Goal: Task Accomplishment & Management: Complete application form

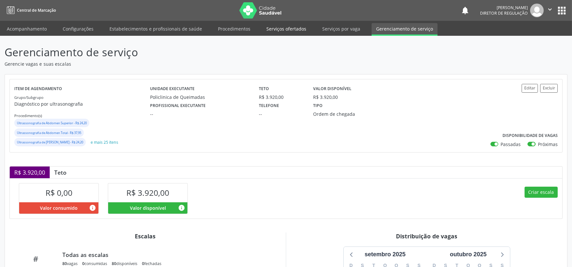
click at [283, 28] on link "Serviços ofertados" at bounding box center [286, 28] width 49 height 11
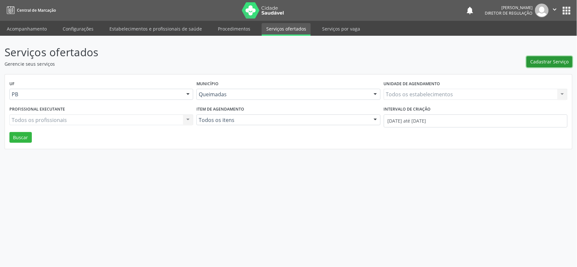
click at [541, 61] on span "Cadastrar Serviço" at bounding box center [550, 61] width 38 height 7
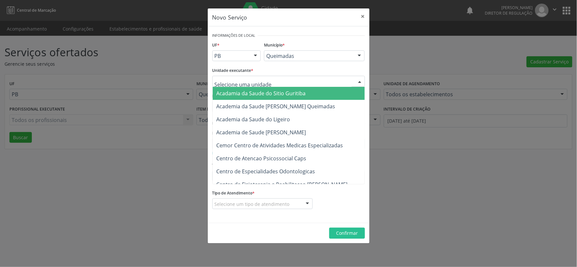
click at [359, 80] on div at bounding box center [360, 81] width 10 height 11
click at [222, 83] on input "text" at bounding box center [283, 84] width 137 height 13
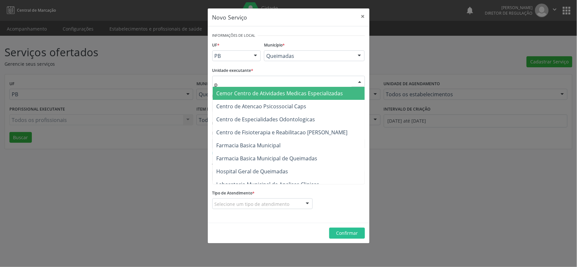
type input "po"
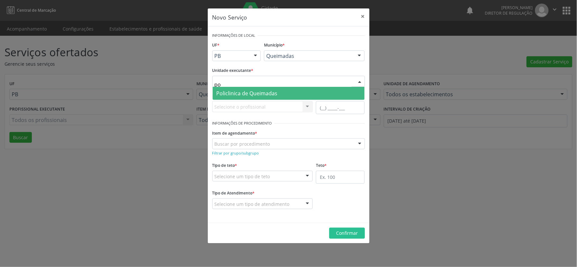
click at [250, 92] on span "Policlinica de Queimadas" at bounding box center [247, 93] width 61 height 7
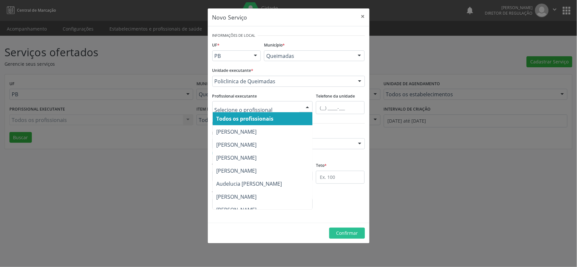
click at [310, 107] on div at bounding box center [308, 106] width 10 height 11
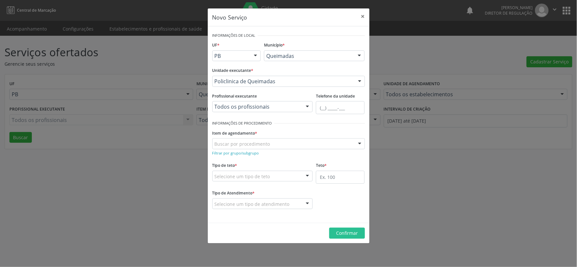
click at [310, 107] on div at bounding box center [308, 106] width 10 height 11
click at [229, 151] on small "Filtrar por grupo/subgrupo" at bounding box center [235, 152] width 47 height 5
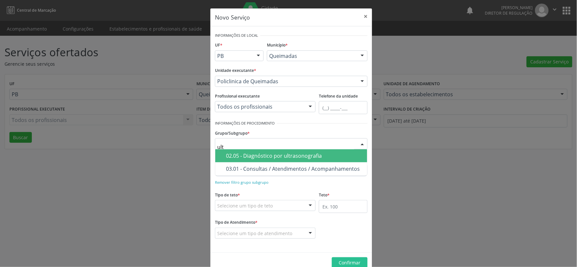
type input "ultr"
click at [242, 151] on span "02.05 - Diagnóstico por ultrasonografia" at bounding box center [291, 155] width 152 height 13
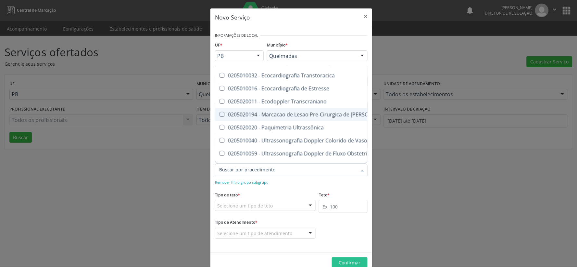
scroll to position [108, 0]
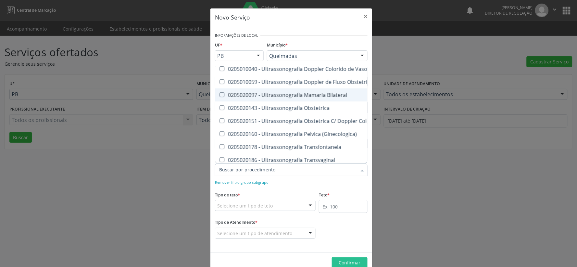
drag, startPoint x: 220, startPoint y: 95, endPoint x: 220, endPoint y: 99, distance: 4.2
click at [220, 95] on Bilateral at bounding box center [222, 94] width 5 height 5
click at [220, 95] on Bilateral "checkbox" at bounding box center [217, 95] width 4 height 4
checkbox Bilateral "true"
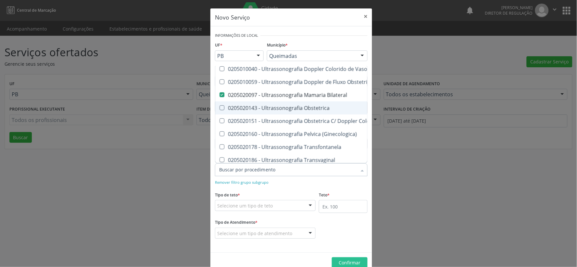
click at [220, 106] on Obstetrica at bounding box center [222, 107] width 5 height 5
click at [219, 106] on Obstetrica "checkbox" at bounding box center [217, 108] width 4 height 4
checkbox Obstetrica "true"
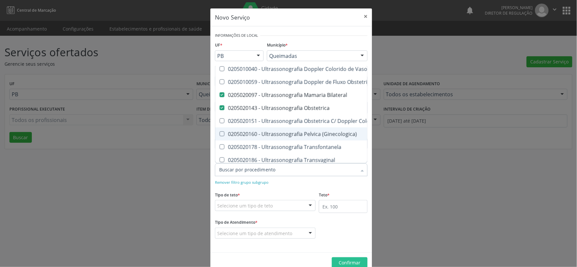
click at [220, 133] on \(Ginecologica\) at bounding box center [222, 133] width 5 height 5
click at [220, 133] on \(Ginecologica\) "checkbox" at bounding box center [217, 134] width 4 height 4
checkbox \(Ginecologica\) "true"
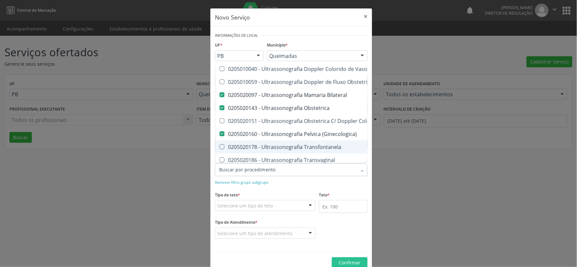
scroll to position [180, 0]
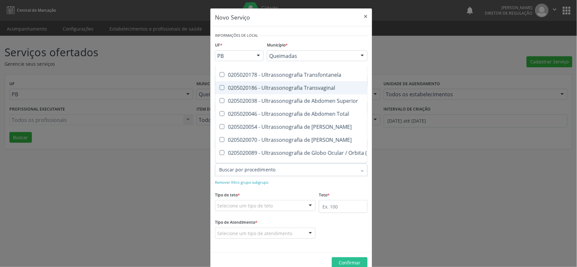
click at [220, 86] on Transvaginal at bounding box center [222, 87] width 5 height 5
click at [219, 86] on Transvaginal "checkbox" at bounding box center [217, 87] width 4 height 4
checkbox Transvaginal "true"
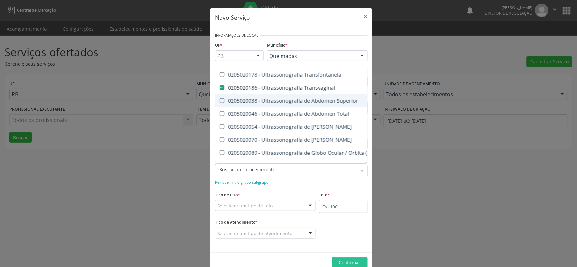
click at [220, 99] on Superior at bounding box center [222, 100] width 5 height 5
click at [219, 99] on Superior "checkbox" at bounding box center [217, 100] width 4 height 4
checkbox Superior "true"
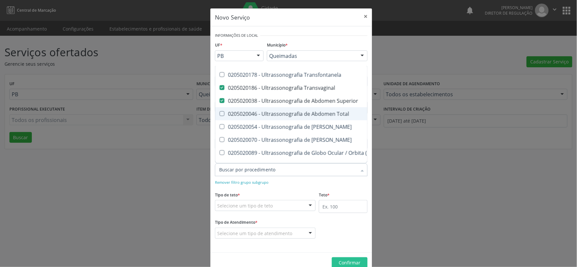
click at [220, 111] on Total at bounding box center [222, 113] width 5 height 5
click at [219, 111] on Total "checkbox" at bounding box center [217, 113] width 4 height 4
checkbox Total "true"
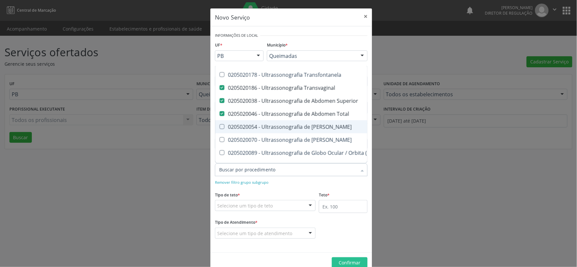
click at [220, 126] on Urinario at bounding box center [222, 126] width 5 height 5
click at [220, 126] on Urinario "checkbox" at bounding box center [217, 126] width 4 height 4
checkbox Urinario "true"
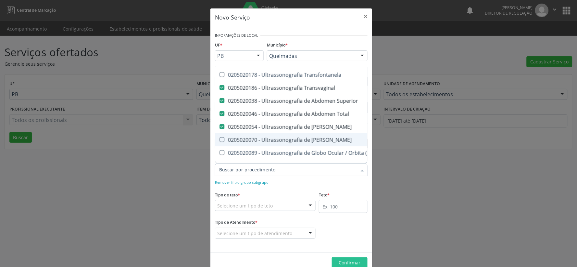
click at [220, 139] on Escrotal at bounding box center [222, 139] width 5 height 5
click at [219, 139] on Escrotal "checkbox" at bounding box center [217, 139] width 4 height 4
checkbox Escrotal "true"
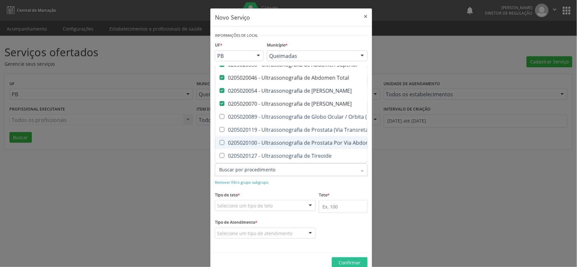
drag, startPoint x: 217, startPoint y: 140, endPoint x: 242, endPoint y: 144, distance: 25.3
click at [220, 140] on Abdominal at bounding box center [222, 142] width 5 height 5
click at [217, 140] on Abdominal "checkbox" at bounding box center [217, 142] width 4 height 4
checkbox Abdominal "true"
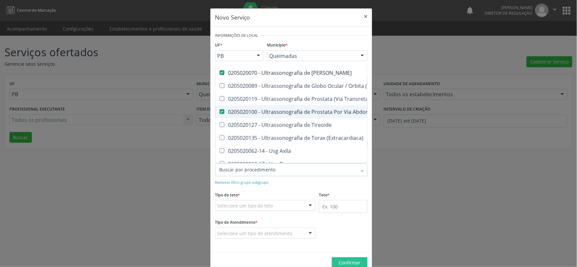
scroll to position [288, 0]
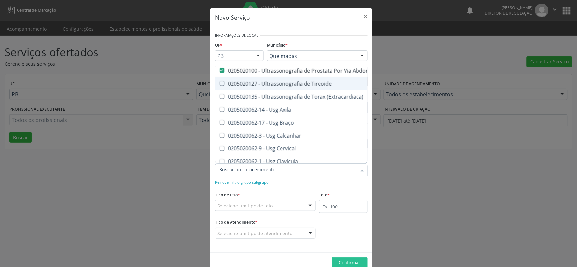
click at [220, 82] on Tireoide at bounding box center [222, 83] width 5 height 5
click at [220, 82] on Tireoide "checkbox" at bounding box center [217, 83] width 4 height 4
checkbox Tireoide "true"
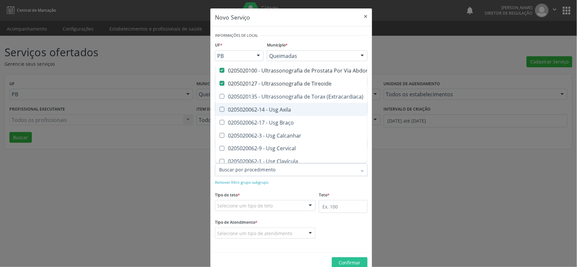
click at [220, 109] on Axila at bounding box center [222, 109] width 5 height 5
click at [217, 109] on Axila "checkbox" at bounding box center [217, 109] width 4 height 4
checkbox Axila "true"
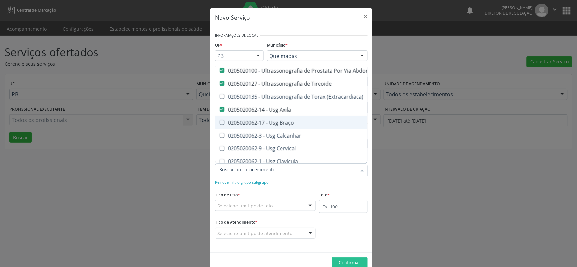
click at [220, 122] on Braço at bounding box center [222, 122] width 5 height 5
click at [220, 122] on Braço "checkbox" at bounding box center [217, 122] width 4 height 4
checkbox Braço "true"
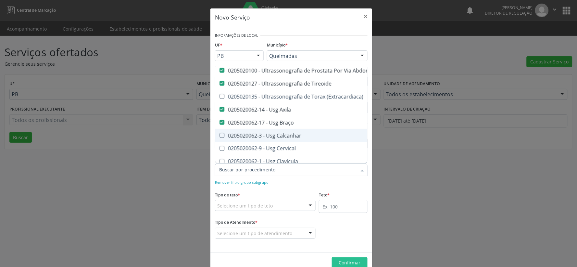
click at [222, 133] on div "0205020062-3 - Usg Calcanhar" at bounding box center [353, 135] width 269 height 5
checkbox Calcanhar "true"
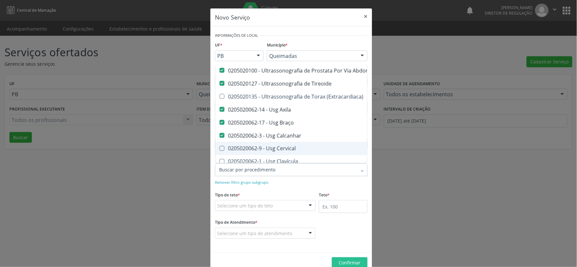
drag, startPoint x: 220, startPoint y: 148, endPoint x: 262, endPoint y: 134, distance: 44.2
click at [223, 148] on div "0205020062-9 - Usg Cervical" at bounding box center [353, 148] width 269 height 5
checkbox Cervical "true"
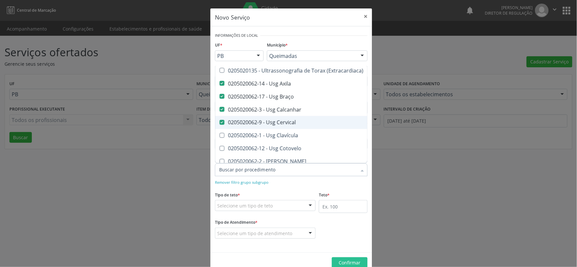
scroll to position [361, 0]
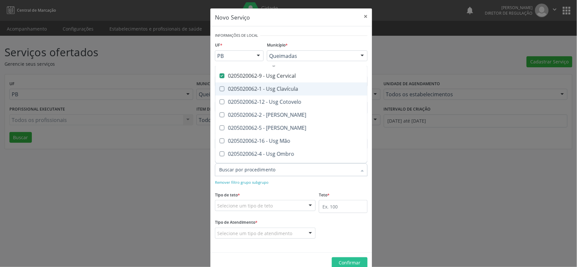
click at [220, 89] on Clavícula at bounding box center [222, 88] width 5 height 5
click at [219, 89] on Clavícula "checkbox" at bounding box center [217, 89] width 4 height 4
checkbox Clavícula "true"
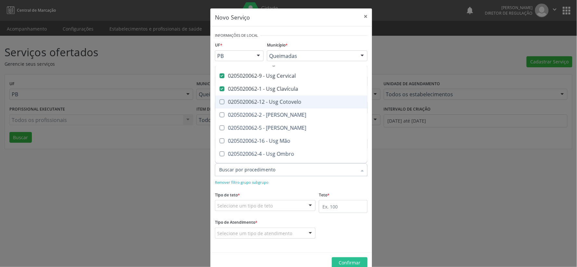
click at [220, 101] on Cotovelo at bounding box center [222, 101] width 5 height 5
click at [220, 101] on Cotovelo "checkbox" at bounding box center [217, 102] width 4 height 4
checkbox Cotovelo "true"
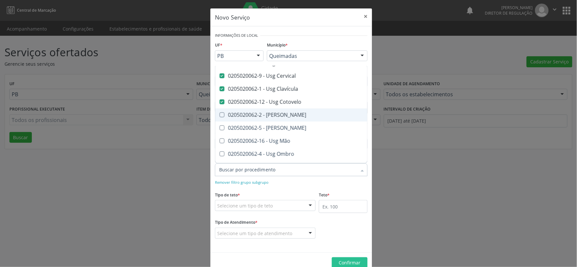
click at [220, 115] on Coxa at bounding box center [222, 114] width 5 height 5
click at [220, 115] on Coxa "checkbox" at bounding box center [217, 115] width 4 height 4
checkbox Coxa "true"
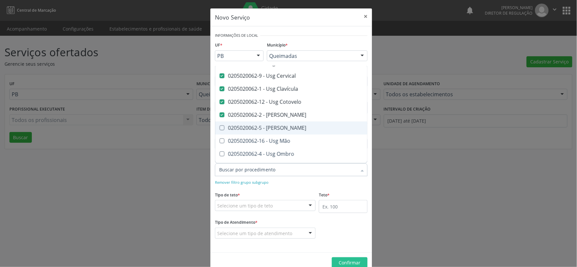
click at [220, 127] on Joelho at bounding box center [222, 127] width 5 height 5
click at [220, 127] on Joelho "checkbox" at bounding box center [217, 128] width 4 height 4
checkbox Joelho "true"
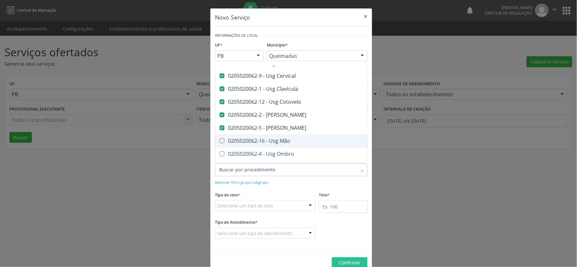
drag, startPoint x: 220, startPoint y: 142, endPoint x: 259, endPoint y: 122, distance: 43.1
click at [221, 142] on Mão at bounding box center [222, 140] width 5 height 5
click at [220, 142] on Mão "checkbox" at bounding box center [217, 141] width 4 height 4
checkbox Mão "true"
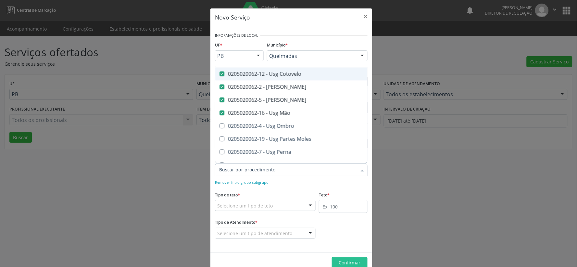
scroll to position [433, 0]
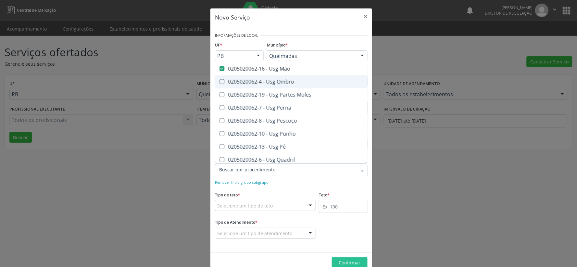
click at [220, 81] on Ombro at bounding box center [222, 81] width 5 height 5
click at [220, 81] on Ombro "checkbox" at bounding box center [217, 82] width 4 height 4
checkbox Ombro "true"
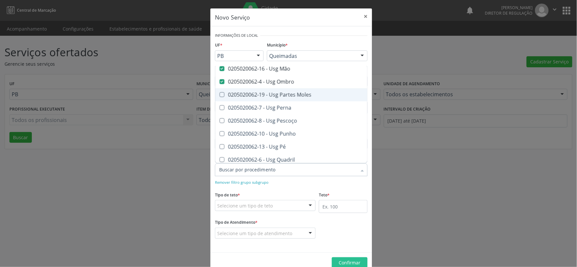
click at [220, 95] on Moles at bounding box center [222, 94] width 5 height 5
click at [219, 95] on Moles "checkbox" at bounding box center [217, 95] width 4 height 4
checkbox Moles "true"
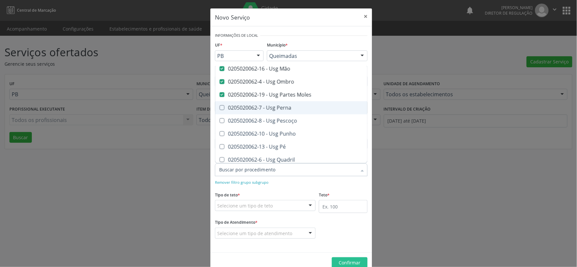
click at [220, 107] on Perna at bounding box center [222, 107] width 5 height 5
click at [219, 107] on Perna "checkbox" at bounding box center [217, 108] width 4 height 4
checkbox Perna "true"
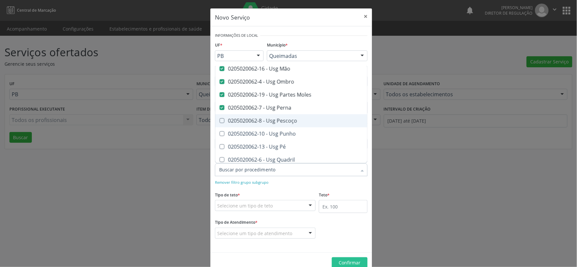
click at [220, 121] on Pescoço at bounding box center [222, 120] width 5 height 5
click at [219, 121] on Pescoço "checkbox" at bounding box center [217, 121] width 4 height 4
checkbox Pescoço "true"
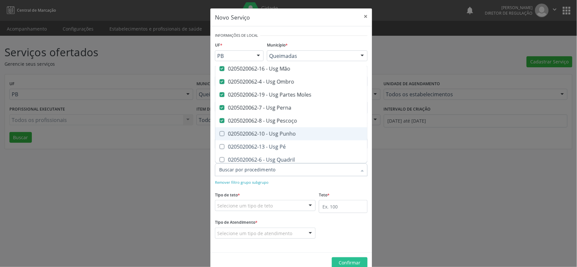
click at [220, 132] on Punho at bounding box center [222, 133] width 5 height 5
click at [219, 132] on Punho "checkbox" at bounding box center [217, 134] width 4 height 4
checkbox Punho "true"
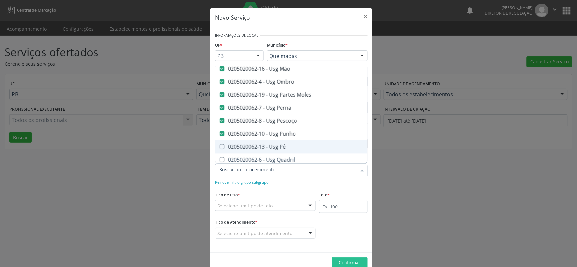
drag, startPoint x: 220, startPoint y: 149, endPoint x: 222, endPoint y: 146, distance: 3.5
click at [220, 148] on div "0205020062-13 - Usg Pé" at bounding box center [353, 146] width 269 height 5
checkbox Pé "true"
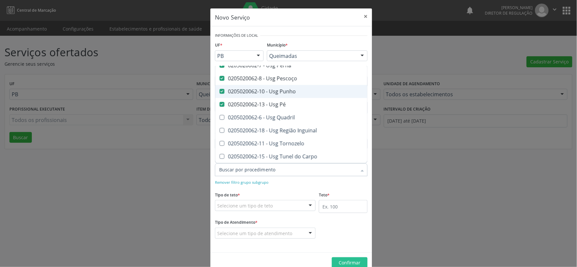
scroll to position [481, 0]
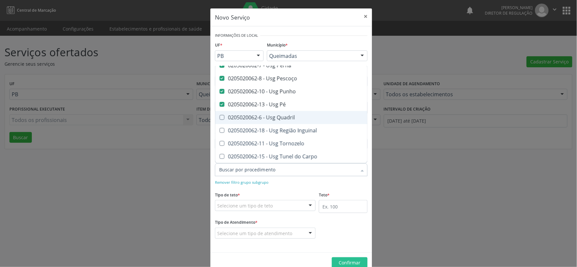
click at [220, 115] on Quadril at bounding box center [222, 117] width 5 height 5
click at [220, 115] on Quadril "checkbox" at bounding box center [217, 117] width 4 height 4
checkbox Quadril "true"
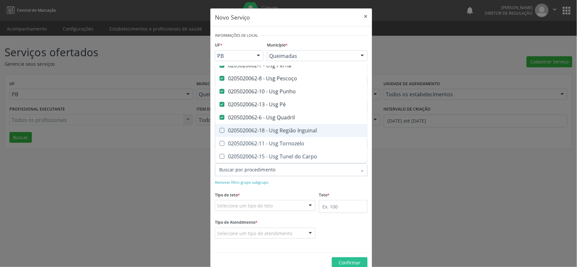
click at [220, 128] on Inguinal at bounding box center [222, 130] width 5 height 5
click at [220, 128] on Inguinal "checkbox" at bounding box center [217, 130] width 4 height 4
checkbox Inguinal "true"
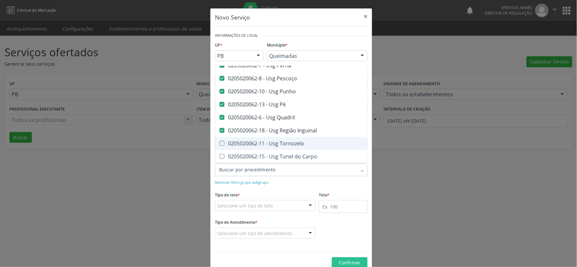
click at [222, 141] on div "0205020062-11 - Usg Tornozelo" at bounding box center [353, 143] width 269 height 5
checkbox Tornozelo "true"
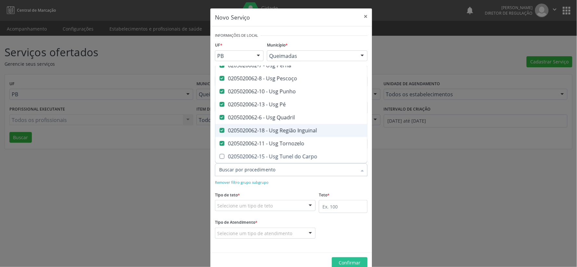
scroll to position [14, 0]
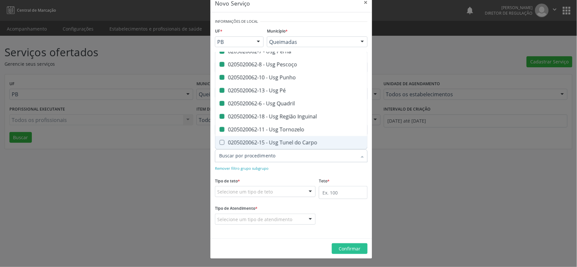
checkbox Transtoracica "true"
checkbox Estresse "true"
checkbox Transcraniano "true"
checkbox Ultrassonografia "true"
checkbox Ultrassônica "true"
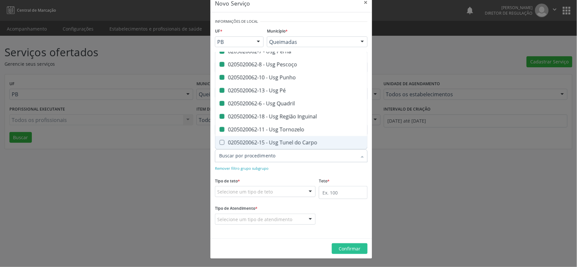
checkbox Vasos "true"
checkbox Obstetrico "true"
checkbox Pulsado "true"
checkbox Transfontanela "true"
checkbox \(Monocular\) "true"
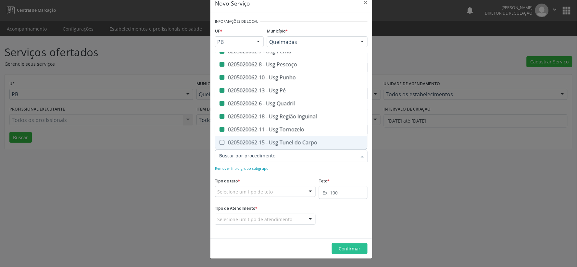
checkbox Transretal\) "true"
checkbox \(Extracardiaca\) "true"
checkbox Joelho "false"
checkbox Mão "false"
checkbox Ombro "false"
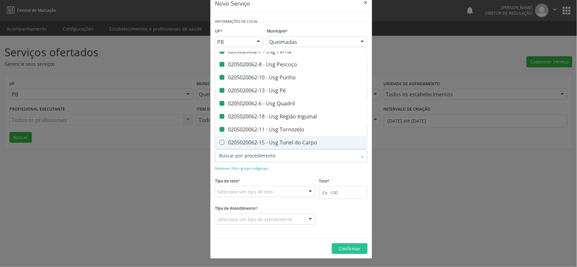
checkbox Moles "false"
checkbox Perna "false"
checkbox Pescoço "false"
checkbox Punho "false"
checkbox Pé "false"
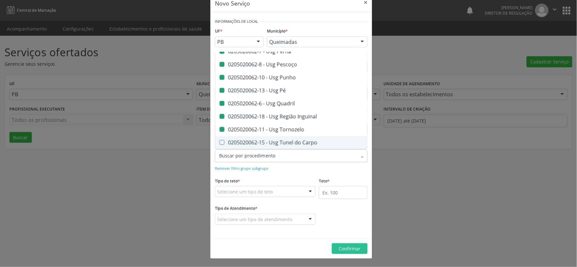
checkbox Quadril "false"
checkbox Inguinal "false"
checkbox Tornozelo "false"
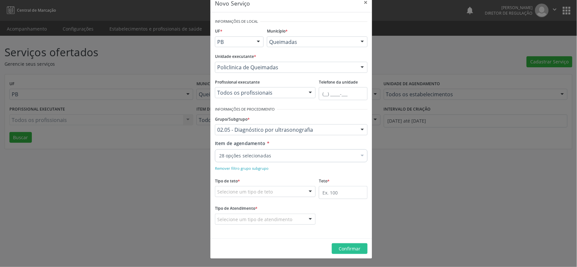
click at [341, 171] on div "Remover filtro grupo subgrupo" at bounding box center [291, 167] width 153 height 7
click at [309, 193] on div at bounding box center [311, 191] width 10 height 11
drag, startPoint x: 280, startPoint y: 203, endPoint x: 296, endPoint y: 203, distance: 16.6
click at [281, 203] on span "Teto financeiro" at bounding box center [265, 203] width 100 height 13
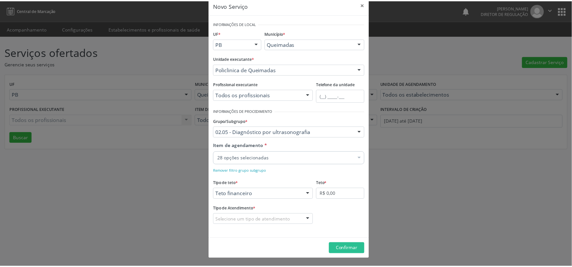
scroll to position [12, 0]
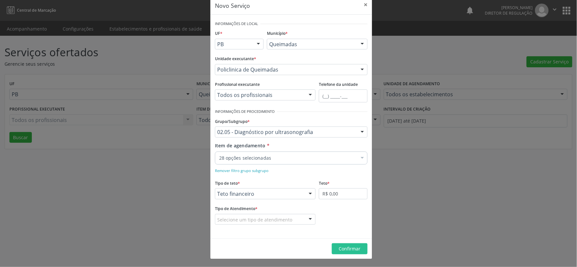
click at [307, 220] on div at bounding box center [311, 219] width 10 height 11
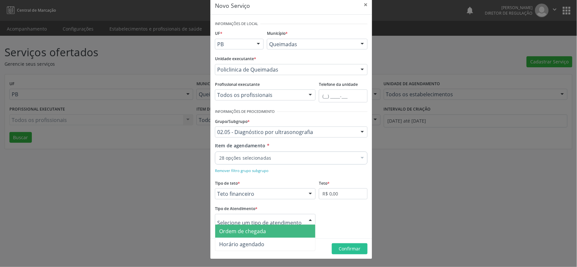
click at [295, 230] on span "Ordem de chegada" at bounding box center [265, 230] width 100 height 13
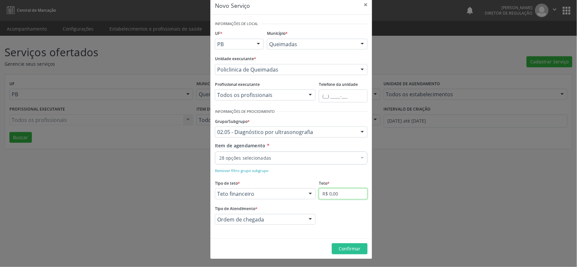
click at [351, 193] on input "R$ 0,00" at bounding box center [343, 193] width 49 height 11
type input "R$ 4.000,00"
drag, startPoint x: 354, startPoint y: 251, endPoint x: 354, endPoint y: 247, distance: 3.6
click at [353, 251] on button "Confirmar" at bounding box center [350, 248] width 36 height 11
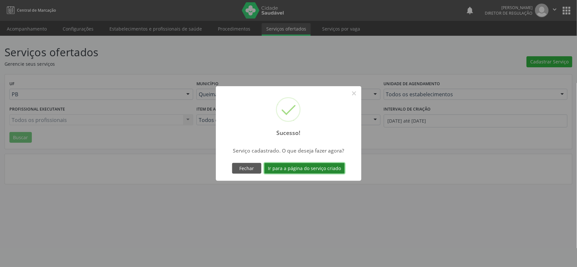
click at [296, 166] on button "Ir para a página do serviço criado" at bounding box center [304, 168] width 81 height 11
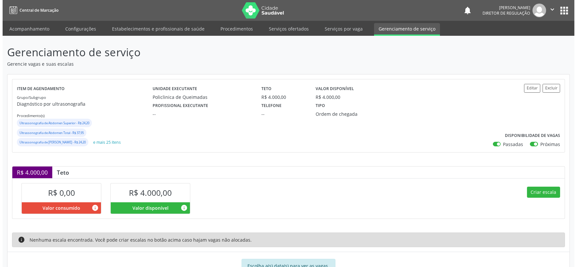
scroll to position [25, 0]
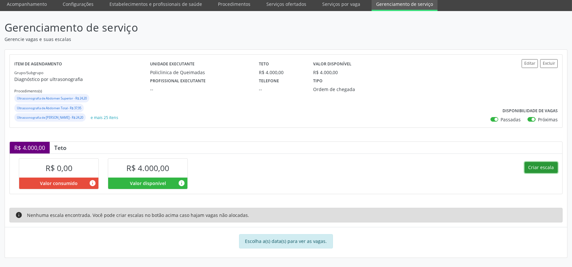
click at [538, 165] on button "Criar escala" at bounding box center [541, 167] width 33 height 11
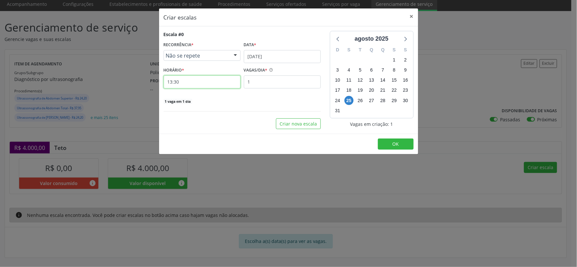
click at [184, 82] on input "13:30" at bounding box center [202, 81] width 77 height 13
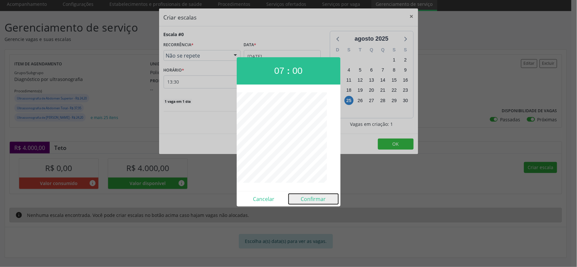
click at [316, 199] on button "Confirmar" at bounding box center [314, 199] width 50 height 10
type input "07:00"
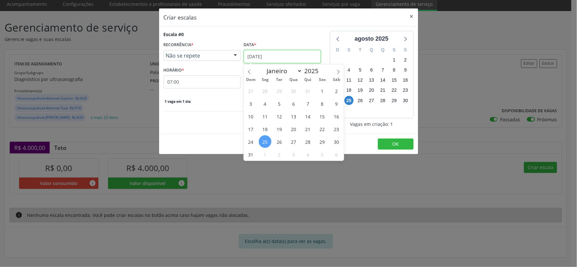
click at [315, 57] on input "[DATE]" at bounding box center [282, 56] width 77 height 13
click at [338, 70] on icon at bounding box center [338, 72] width 2 height 4
select select "8"
click at [278, 90] on span "2" at bounding box center [279, 90] width 13 height 13
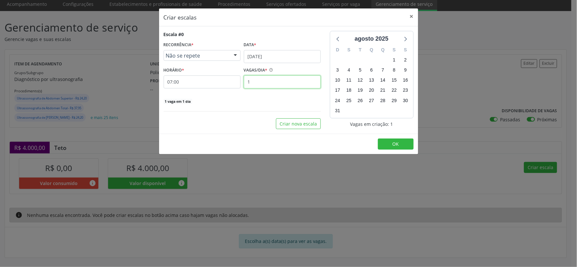
click at [265, 85] on input "1" at bounding box center [282, 81] width 77 height 13
type input "40"
click at [398, 145] on span "OK" at bounding box center [396, 144] width 6 height 6
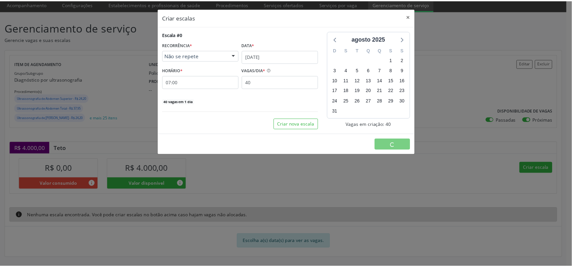
scroll to position [0, 0]
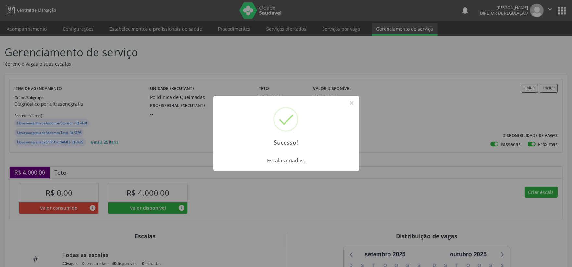
drag, startPoint x: 352, startPoint y: 101, endPoint x: 365, endPoint y: 111, distance: 16.4
click at [353, 102] on button "×" at bounding box center [351, 102] width 11 height 11
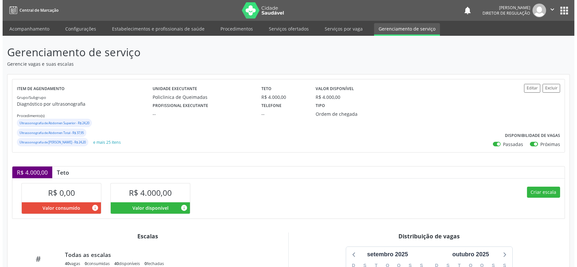
scroll to position [109, 0]
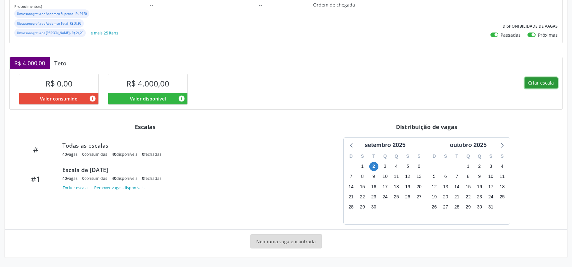
click at [549, 82] on button "Criar escala" at bounding box center [541, 82] width 33 height 11
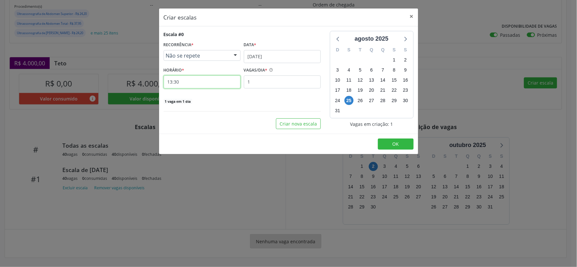
click at [190, 85] on input "13:30" at bounding box center [202, 81] width 77 height 13
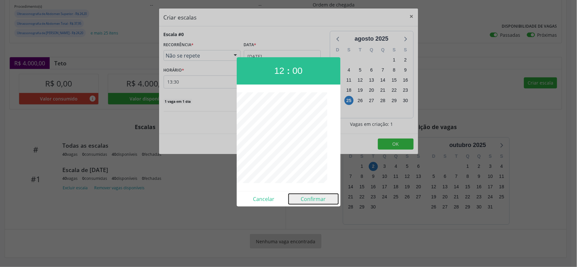
click at [318, 196] on button "Confirmar" at bounding box center [314, 199] width 50 height 10
type input "12:00"
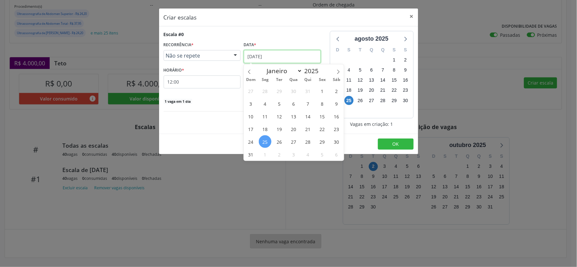
click at [308, 54] on input "[DATE]" at bounding box center [282, 56] width 77 height 13
click at [336, 70] on icon at bounding box center [338, 72] width 5 height 5
select select "8"
click at [281, 89] on span "2" at bounding box center [279, 90] width 13 height 13
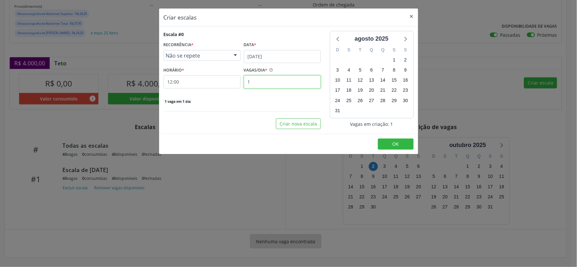
click at [255, 78] on input "1" at bounding box center [282, 81] width 77 height 13
type input "40"
click at [392, 147] on button "OK" at bounding box center [396, 143] width 36 height 11
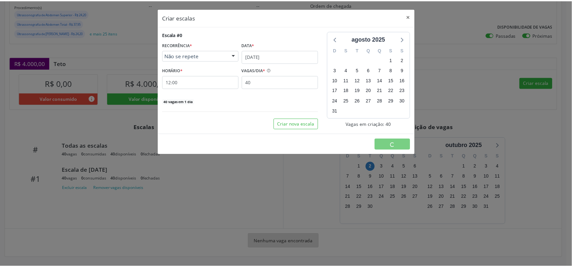
scroll to position [0, 0]
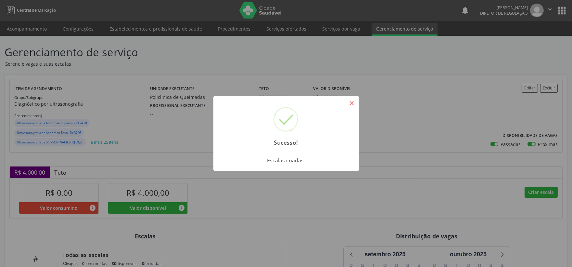
click at [356, 102] on button "×" at bounding box center [351, 102] width 11 height 11
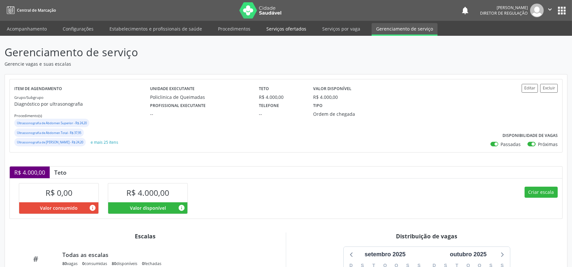
click at [286, 28] on link "Serviços ofertados" at bounding box center [286, 28] width 49 height 11
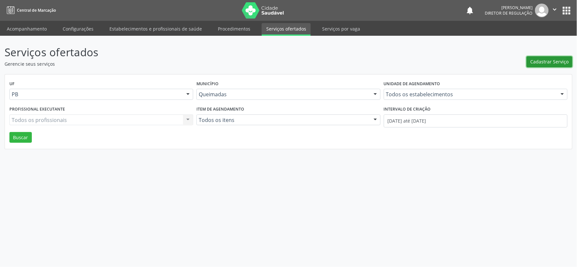
click at [548, 62] on span "Cadastrar Serviço" at bounding box center [550, 61] width 38 height 7
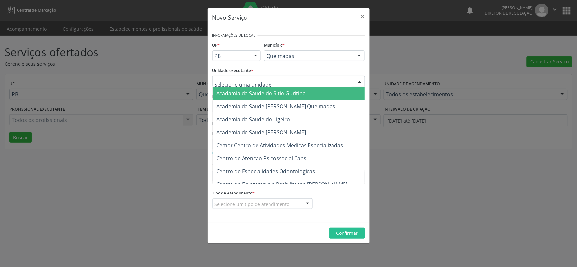
click at [356, 81] on div at bounding box center [360, 81] width 10 height 11
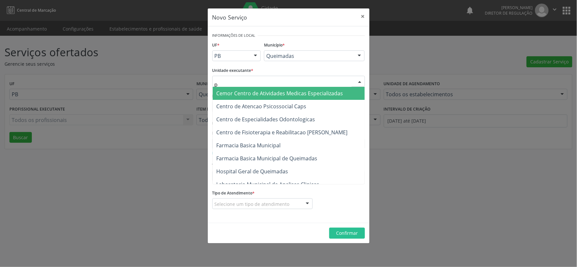
type input "po"
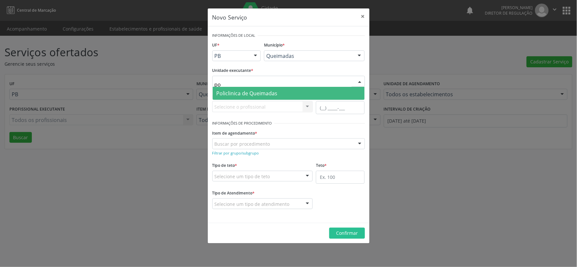
click at [306, 92] on span "Policlinica de Queimadas" at bounding box center [289, 93] width 152 height 13
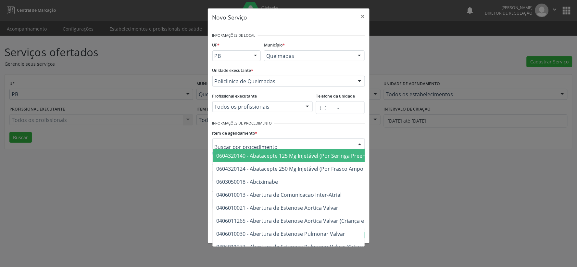
drag, startPoint x: 316, startPoint y: 141, endPoint x: 247, endPoint y: 145, distance: 69.3
click at [314, 141] on input "text" at bounding box center [283, 146] width 137 height 13
click at [304, 127] on div at bounding box center [319, 123] width 91 height 9
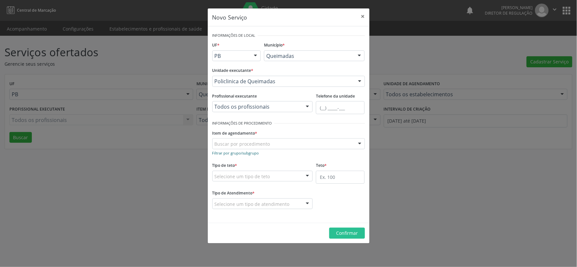
click at [226, 153] on small "Filtrar por grupo/subgrupo" at bounding box center [235, 152] width 47 height 5
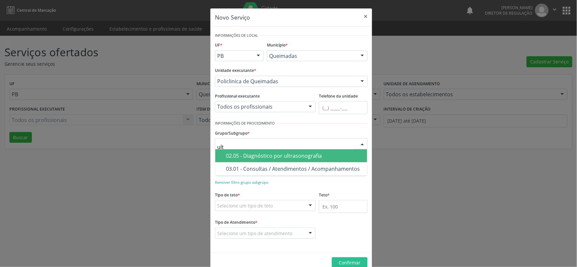
type input "ultr"
click at [246, 155] on div "02.05 - Diagnóstico por ultrasonografia" at bounding box center [294, 155] width 137 height 5
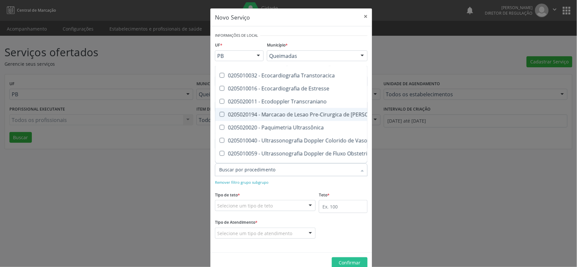
scroll to position [72, 0]
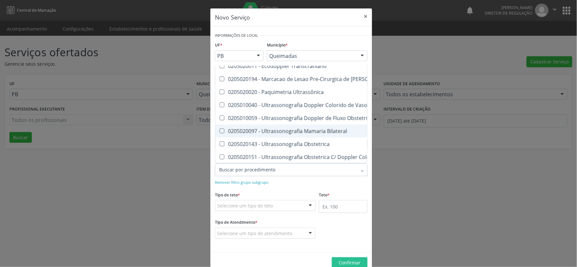
click at [220, 131] on Bilateral at bounding box center [222, 130] width 5 height 5
click at [220, 131] on Bilateral "checkbox" at bounding box center [217, 131] width 4 height 4
checkbox Bilateral "true"
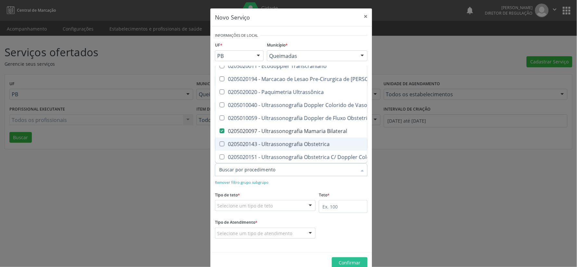
drag, startPoint x: 219, startPoint y: 142, endPoint x: 248, endPoint y: 144, distance: 29.3
click at [235, 142] on div "0205020143 - Ultrassonografia Obstetrica" at bounding box center [353, 143] width 269 height 5
checkbox Obstetrica "true"
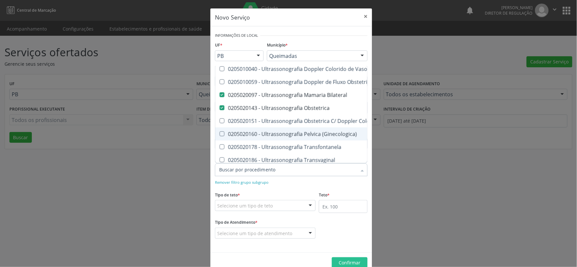
click at [221, 133] on \(Ginecologica\) at bounding box center [222, 133] width 5 height 5
click at [220, 133] on \(Ginecologica\) "checkbox" at bounding box center [217, 134] width 4 height 4
checkbox \(Ginecologica\) "true"
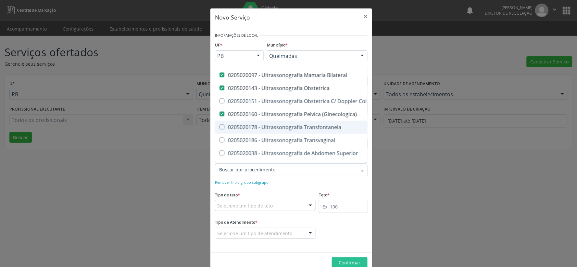
scroll to position [144, 0]
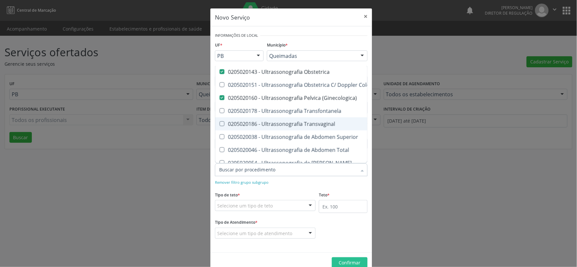
click at [220, 122] on Transvaginal at bounding box center [222, 123] width 5 height 5
click at [220, 122] on Transvaginal "checkbox" at bounding box center [217, 123] width 4 height 4
checkbox Transvaginal "true"
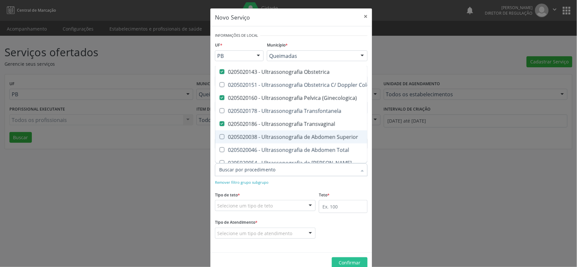
click at [220, 135] on Superior at bounding box center [222, 136] width 5 height 5
click at [218, 135] on Superior "checkbox" at bounding box center [217, 136] width 4 height 4
checkbox Superior "true"
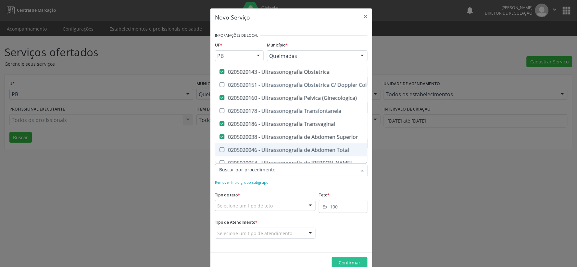
click at [220, 148] on Total at bounding box center [222, 149] width 5 height 5
click at [220, 148] on Total "checkbox" at bounding box center [217, 149] width 4 height 4
checkbox Total "true"
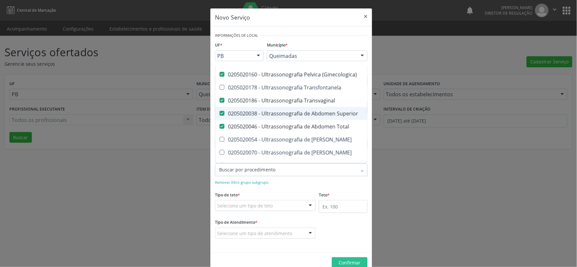
scroll to position [180, 0]
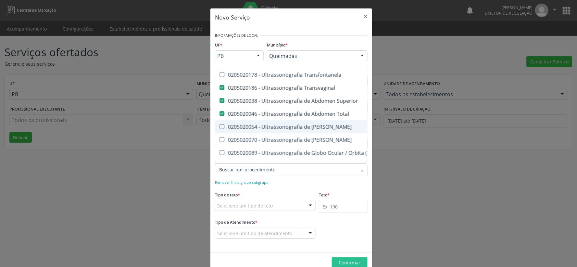
click at [216, 125] on div at bounding box center [217, 126] width 5 height 5
checkbox Urinario "true"
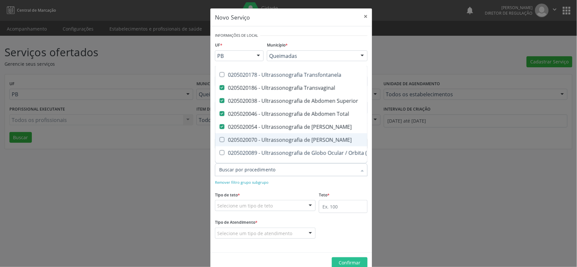
drag, startPoint x: 220, startPoint y: 138, endPoint x: 234, endPoint y: 141, distance: 14.3
click at [221, 139] on Escrotal at bounding box center [222, 139] width 5 height 5
click at [220, 139] on Escrotal "checkbox" at bounding box center [217, 139] width 4 height 4
checkbox Escrotal "true"
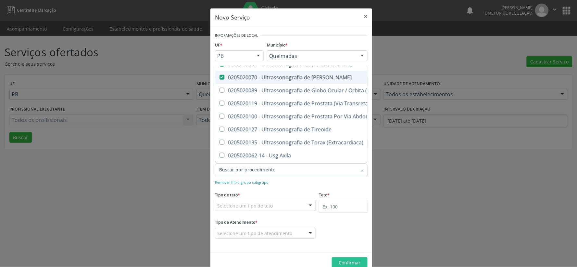
scroll to position [252, 0]
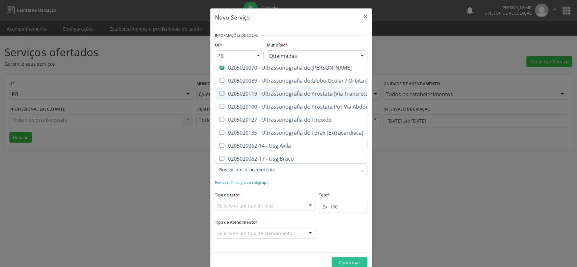
click at [221, 94] on Transretal\) at bounding box center [222, 93] width 5 height 5
click at [220, 94] on Transretal\) "checkbox" at bounding box center [217, 93] width 4 height 4
checkbox Transretal\) "true"
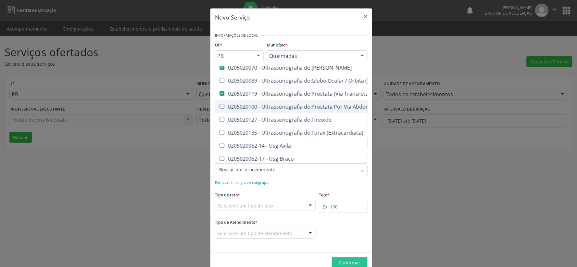
click at [222, 104] on div "0205020100 - Ultrassonografia de Prostata Por Via Abdominal" at bounding box center [353, 106] width 269 height 5
checkbox Abdominal "true"
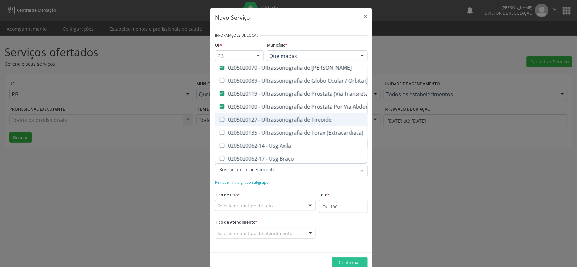
click at [220, 118] on Tireoide at bounding box center [222, 119] width 5 height 5
click at [219, 118] on Tireoide "checkbox" at bounding box center [217, 119] width 4 height 4
checkbox Tireoide "true"
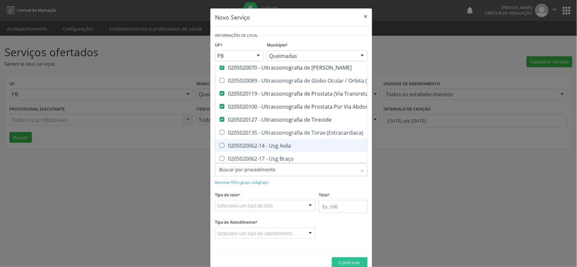
click at [220, 145] on Axila at bounding box center [222, 145] width 5 height 5
click at [220, 145] on Axila "checkbox" at bounding box center [217, 145] width 4 height 4
checkbox Axila "true"
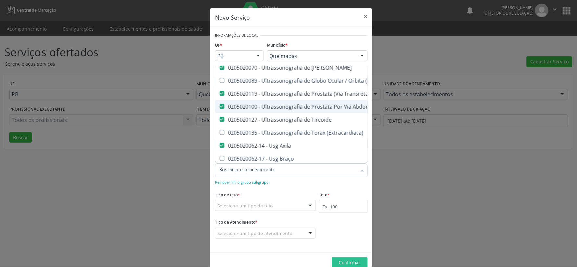
scroll to position [288, 0]
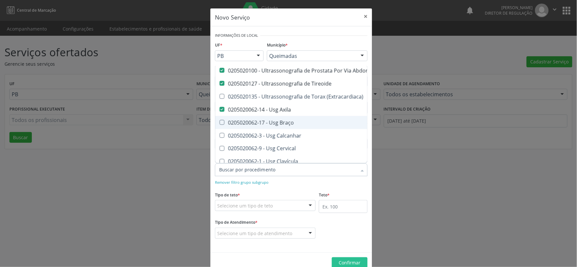
drag, startPoint x: 220, startPoint y: 122, endPoint x: 220, endPoint y: 128, distance: 5.2
click at [220, 123] on Braço at bounding box center [222, 122] width 5 height 5
click at [220, 123] on Braço "checkbox" at bounding box center [217, 122] width 4 height 4
checkbox Braço "true"
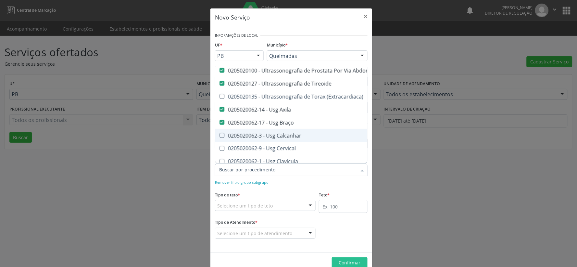
click at [220, 135] on Calcanhar at bounding box center [222, 135] width 5 height 5
click at [220, 135] on Calcanhar "checkbox" at bounding box center [217, 135] width 4 height 4
checkbox Calcanhar "true"
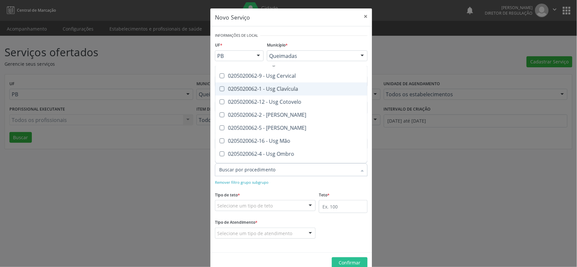
scroll to position [325, 0]
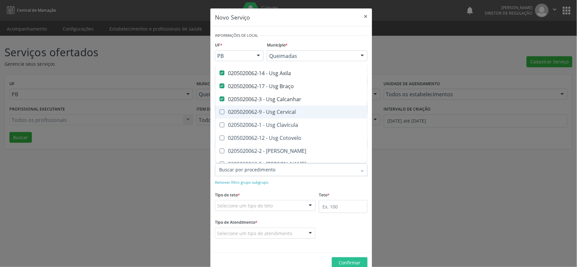
click at [221, 111] on Cervical at bounding box center [222, 111] width 5 height 5
click at [220, 111] on Cervical "checkbox" at bounding box center [217, 112] width 4 height 4
checkbox Cervical "true"
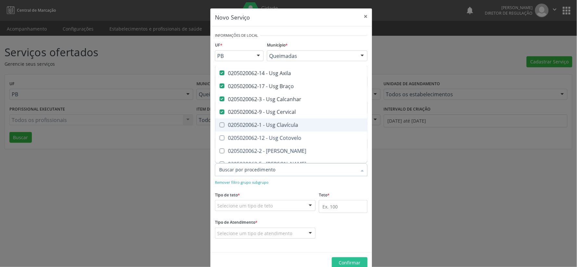
click at [220, 122] on Clavícula at bounding box center [222, 124] width 5 height 5
click at [219, 123] on Clavícula "checkbox" at bounding box center [217, 125] width 4 height 4
checkbox Clavícula "true"
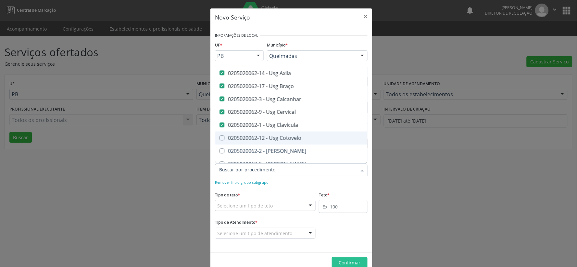
click at [220, 137] on Cotovelo at bounding box center [222, 137] width 5 height 5
click at [220, 137] on Cotovelo "checkbox" at bounding box center [217, 138] width 4 height 4
checkbox Cotovelo "true"
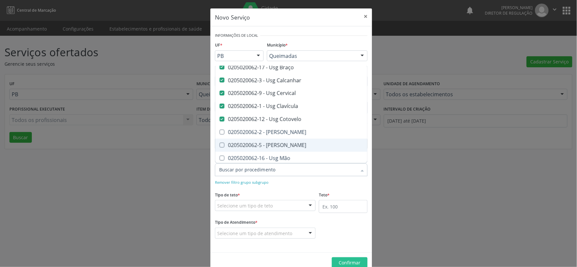
scroll to position [361, 0]
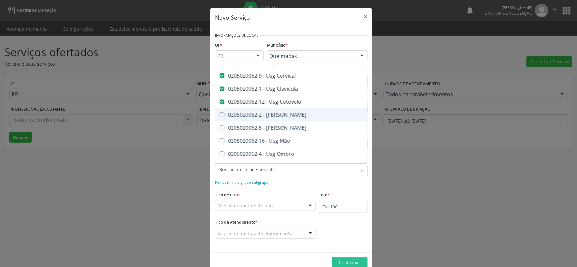
click at [222, 114] on div "0205020062-2 - [PERSON_NAME]" at bounding box center [353, 114] width 269 height 5
checkbox Coxa "true"
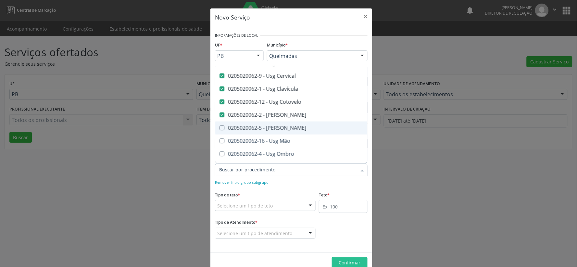
click at [220, 129] on Joelho at bounding box center [222, 127] width 5 height 5
click at [220, 129] on Joelho "checkbox" at bounding box center [217, 128] width 4 height 4
checkbox Joelho "true"
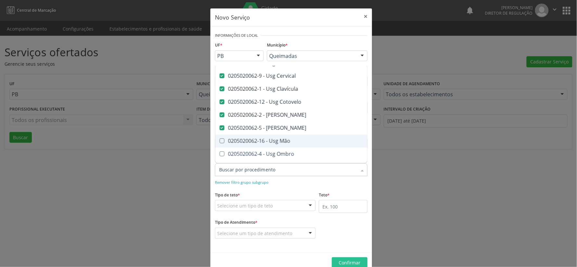
drag, startPoint x: 219, startPoint y: 140, endPoint x: 222, endPoint y: 143, distance: 4.6
click at [221, 142] on Mão at bounding box center [222, 140] width 5 height 5
click at [220, 142] on Mão "checkbox" at bounding box center [217, 141] width 4 height 4
checkbox Mão "true"
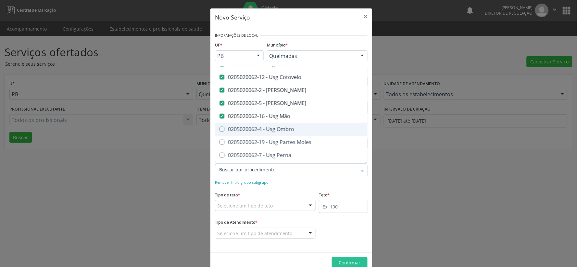
scroll to position [433, 0]
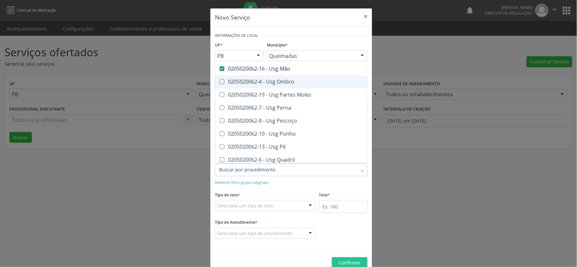
drag, startPoint x: 221, startPoint y: 79, endPoint x: 221, endPoint y: 92, distance: 12.7
click at [221, 80] on Ombro at bounding box center [222, 81] width 5 height 5
click at [220, 80] on Ombro "checkbox" at bounding box center [217, 82] width 4 height 4
checkbox Ombro "true"
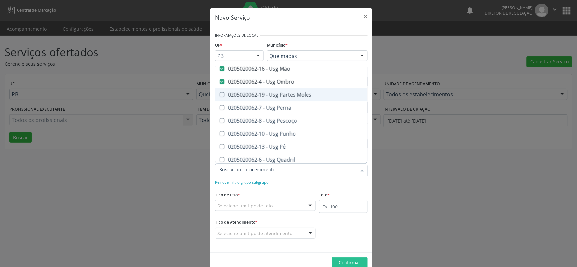
click at [220, 94] on Moles at bounding box center [222, 94] width 5 height 5
click at [220, 94] on Moles "checkbox" at bounding box center [217, 95] width 4 height 4
checkbox Moles "true"
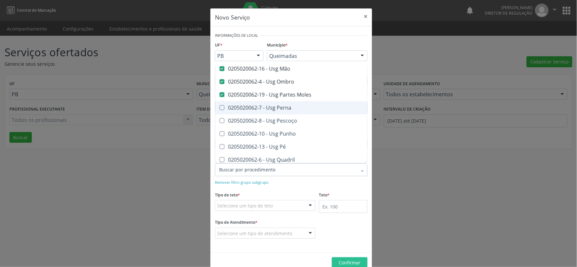
click at [220, 107] on Perna at bounding box center [222, 107] width 5 height 5
click at [220, 107] on Perna "checkbox" at bounding box center [217, 108] width 4 height 4
checkbox Perna "true"
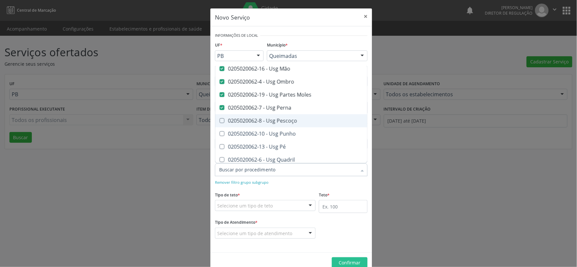
click at [222, 121] on div "0205020062-8 - Usg Pescoço" at bounding box center [353, 120] width 269 height 5
checkbox Pescoço "true"
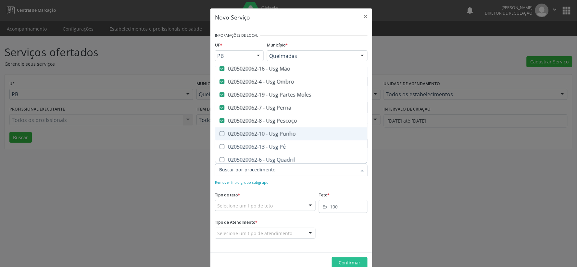
click at [222, 134] on div "0205020062-10 - Usg Punho" at bounding box center [353, 133] width 269 height 5
checkbox Punho "true"
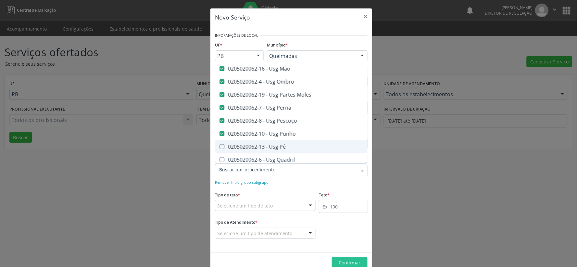
drag, startPoint x: 220, startPoint y: 146, endPoint x: 238, endPoint y: 145, distance: 18.9
click at [221, 147] on Pé at bounding box center [222, 146] width 5 height 5
click at [220, 147] on Pé "checkbox" at bounding box center [217, 147] width 4 height 4
checkbox Pé "true"
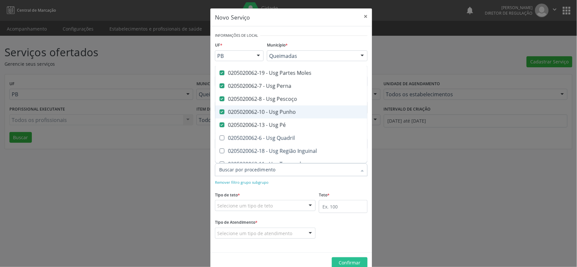
scroll to position [481, 0]
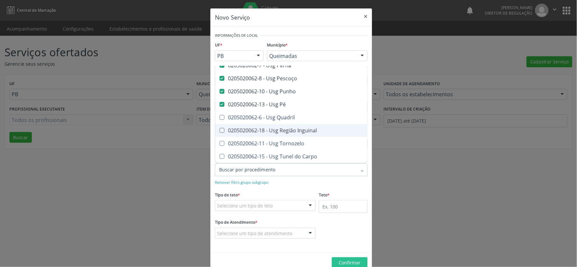
click at [220, 128] on Inguinal at bounding box center [222, 130] width 5 height 5
click at [218, 128] on Inguinal "checkbox" at bounding box center [217, 130] width 4 height 4
checkbox Inguinal "true"
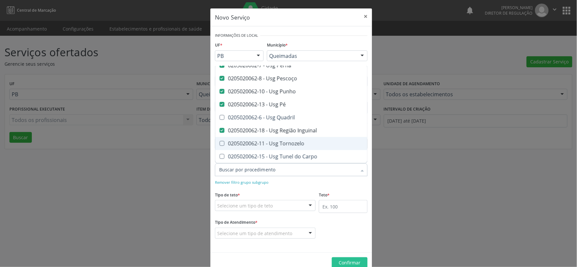
click at [221, 141] on Tornozelo at bounding box center [222, 143] width 5 height 5
click at [220, 141] on Tornozelo "checkbox" at bounding box center [217, 143] width 4 height 4
checkbox Tornozelo "true"
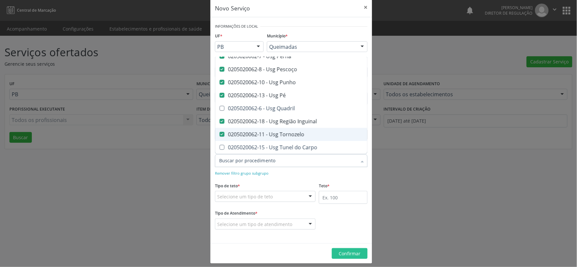
scroll to position [14, 0]
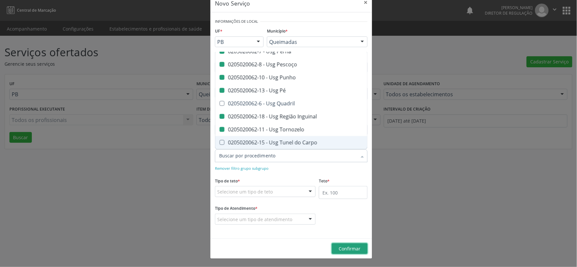
checkbox Transtoracica "true"
checkbox Estresse "true"
checkbox Transcraniano "true"
checkbox Ultrassonografia "true"
checkbox Ultrassônica "true"
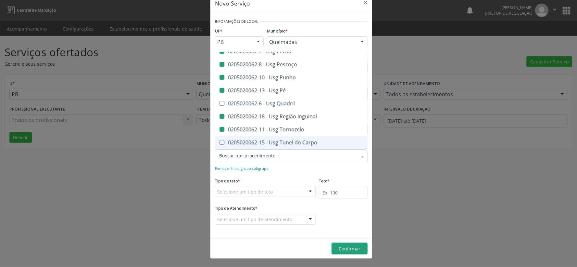
checkbox Vasos "true"
checkbox Obstetrico "true"
checkbox Pulsado "true"
checkbox Transfontanela "true"
checkbox \(Monocular\) "true"
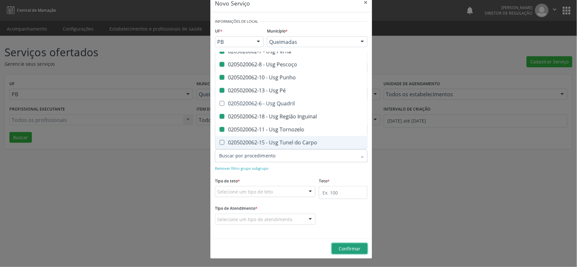
checkbox \(Extracardiaca\) "true"
checkbox Joelho "false"
checkbox Mão "false"
checkbox Ombro "false"
checkbox Moles "false"
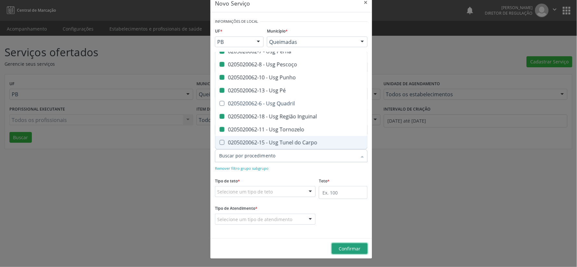
checkbox Perna "false"
checkbox Pescoço "false"
checkbox Punho "false"
checkbox Pé "false"
checkbox Inguinal "false"
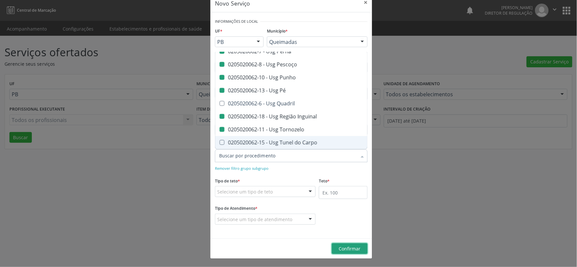
checkbox Tornozelo "false"
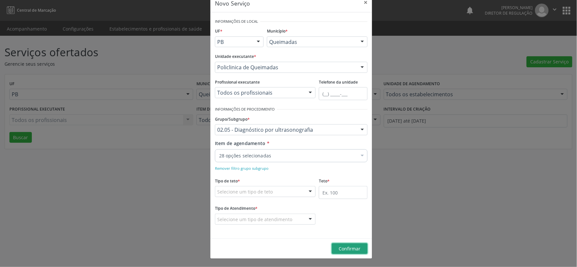
click at [346, 252] on button "Confirmar" at bounding box center [350, 248] width 36 height 11
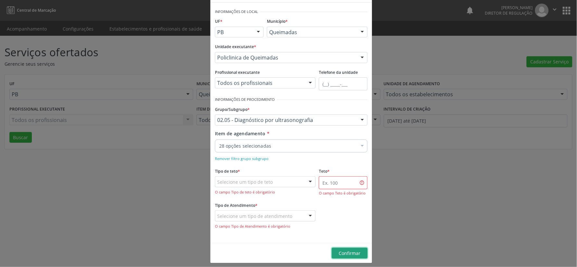
scroll to position [28, 0]
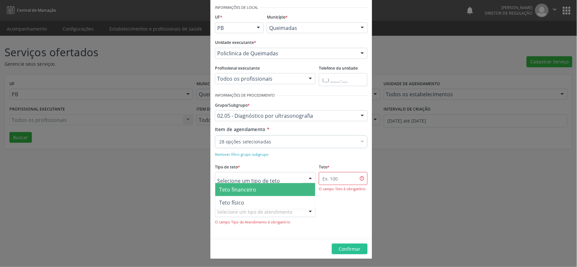
click at [307, 177] on div at bounding box center [311, 177] width 10 height 11
click at [268, 190] on span "Teto financeiro" at bounding box center [265, 189] width 100 height 13
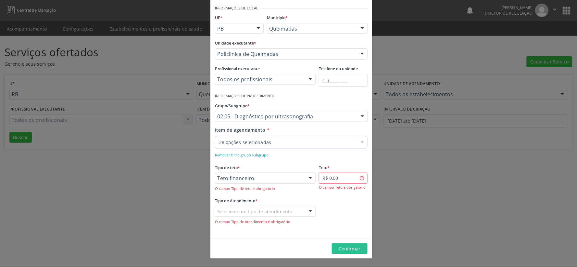
scroll to position [27, 0]
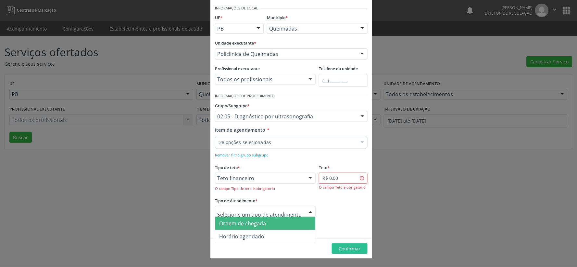
click at [309, 211] on div at bounding box center [311, 211] width 10 height 11
click at [286, 221] on span "Ordem de chegada" at bounding box center [265, 223] width 100 height 13
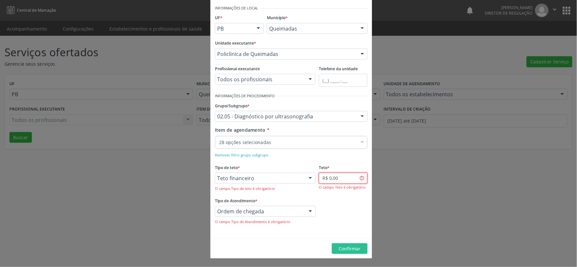
click at [351, 179] on input "R$ 0,00" at bounding box center [343, 177] width 49 height 11
type input "R$ 4.000,00"
click at [351, 250] on span "Confirmar" at bounding box center [350, 248] width 22 height 6
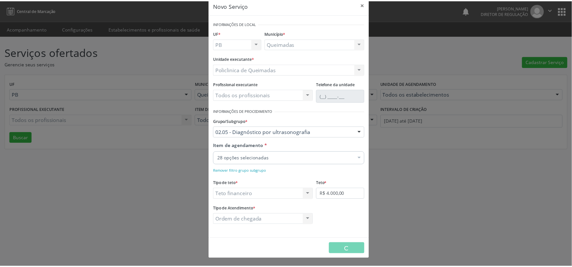
scroll to position [12, 0]
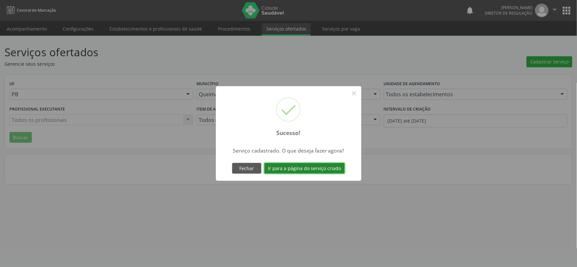
click at [312, 167] on button "Ir para a página do serviço criado" at bounding box center [304, 168] width 81 height 11
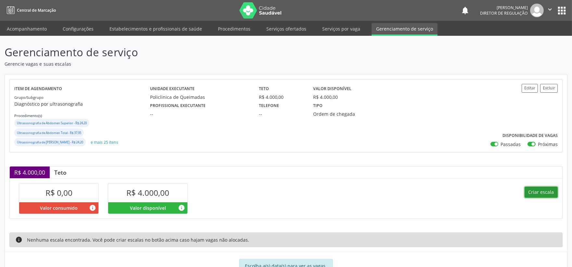
click at [548, 192] on button "Criar escala" at bounding box center [541, 191] width 33 height 11
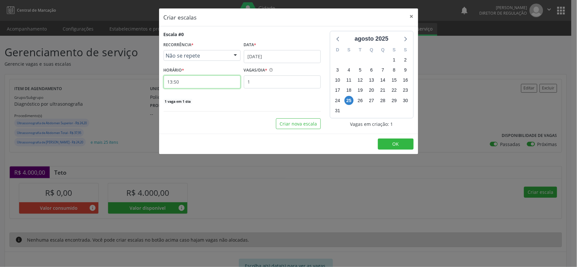
click at [193, 82] on input "13:50" at bounding box center [202, 81] width 77 height 13
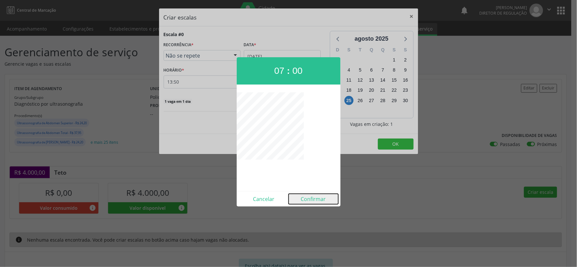
click at [316, 196] on button "Confirmar" at bounding box center [314, 199] width 50 height 10
type input "07:00"
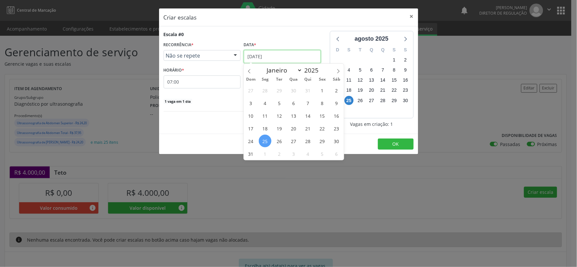
click at [296, 56] on input "[DATE]" at bounding box center [282, 56] width 77 height 13
click at [340, 70] on icon at bounding box center [338, 71] width 5 height 5
select select "8"
drag, startPoint x: 265, startPoint y: 104, endPoint x: 265, endPoint y: 92, distance: 12.3
click at [265, 103] on span "8" at bounding box center [265, 102] width 13 height 13
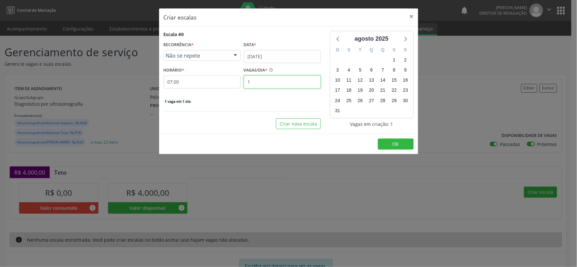
click at [258, 82] on input "1" at bounding box center [282, 81] width 77 height 13
type input "40"
click at [404, 141] on button "OK" at bounding box center [396, 143] width 36 height 11
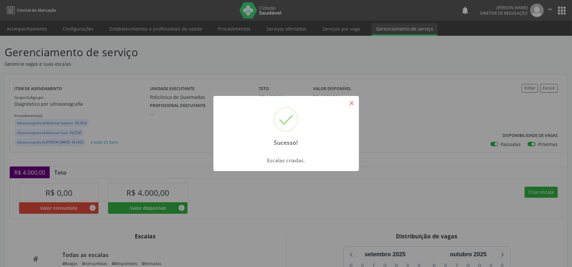
drag, startPoint x: 351, startPoint y: 101, endPoint x: 374, endPoint y: 120, distance: 29.1
click at [352, 101] on button "×" at bounding box center [351, 102] width 11 height 11
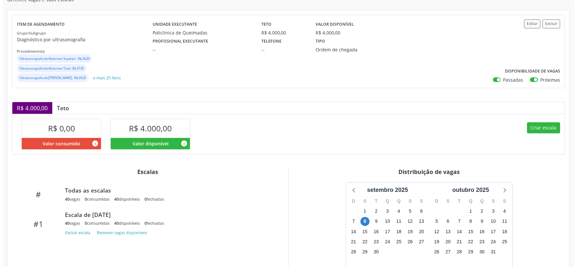
scroll to position [109, 0]
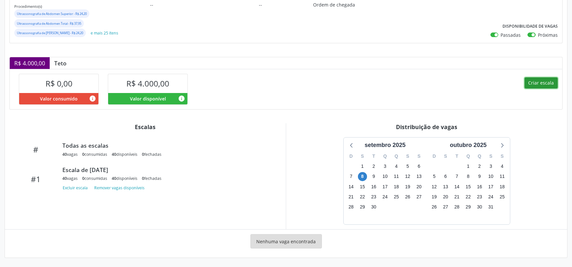
click at [547, 81] on button "Criar escala" at bounding box center [541, 82] width 33 height 11
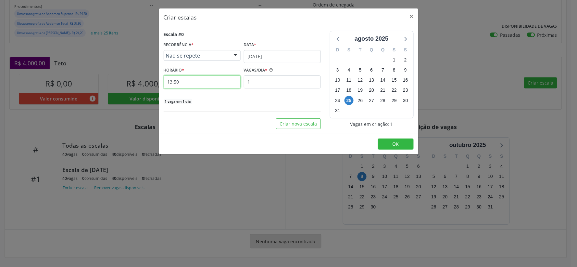
click at [213, 85] on input "13:50" at bounding box center [202, 81] width 77 height 13
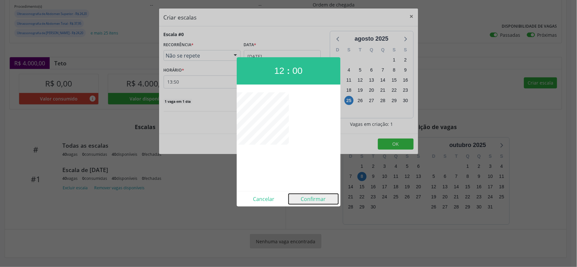
click at [315, 201] on button "Confirmar" at bounding box center [314, 199] width 50 height 10
type input "12:00"
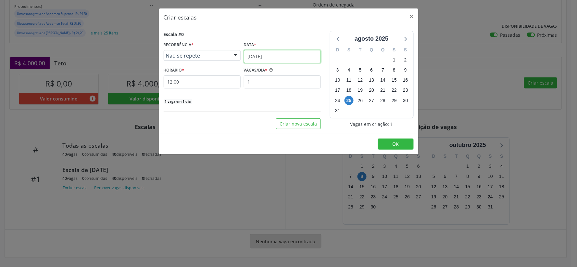
click at [307, 56] on input "[DATE]" at bounding box center [282, 56] width 77 height 13
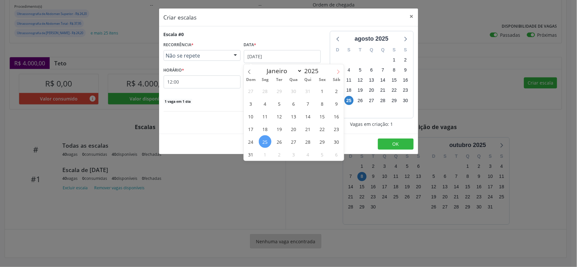
click at [340, 70] on span at bounding box center [338, 69] width 11 height 11
select select "8"
click at [266, 105] on span "8" at bounding box center [265, 103] width 13 height 13
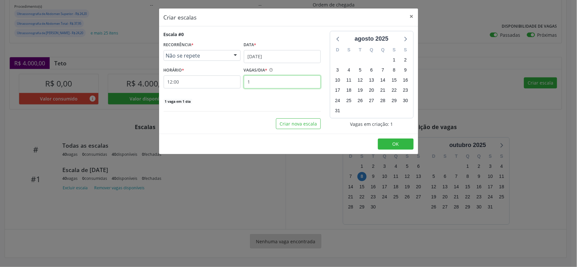
click at [258, 85] on input "1" at bounding box center [282, 81] width 77 height 13
type input "40"
click at [403, 141] on button "OK" at bounding box center [396, 143] width 36 height 11
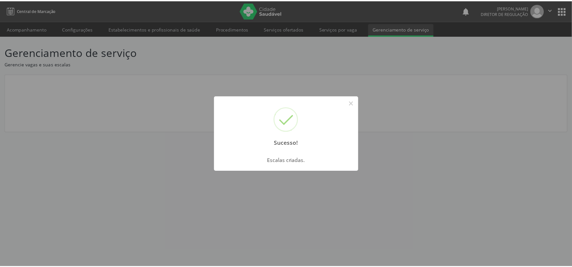
scroll to position [0, 0]
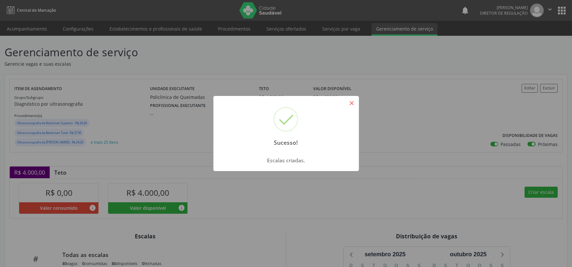
click at [352, 104] on button "×" at bounding box center [351, 102] width 11 height 11
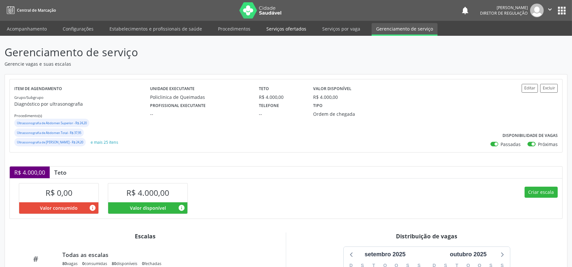
click at [292, 27] on link "Serviços ofertados" at bounding box center [286, 28] width 49 height 11
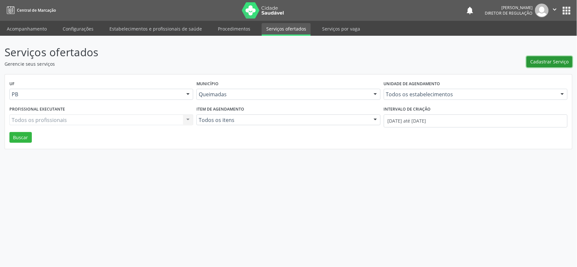
click at [541, 62] on span "Cadastrar Serviço" at bounding box center [550, 61] width 38 height 7
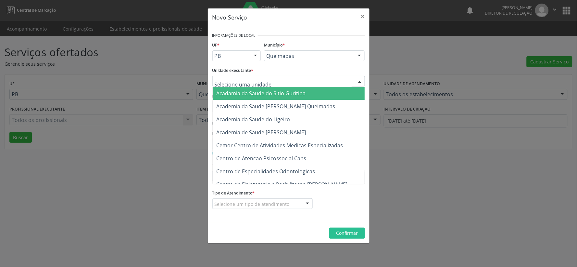
click at [360, 80] on div at bounding box center [360, 81] width 10 height 11
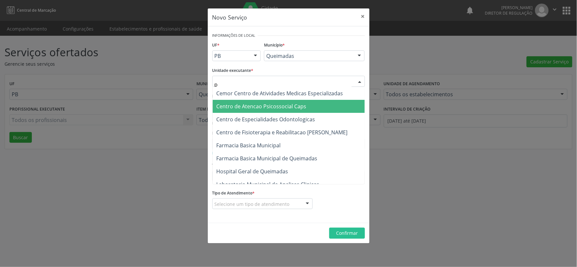
type input "po"
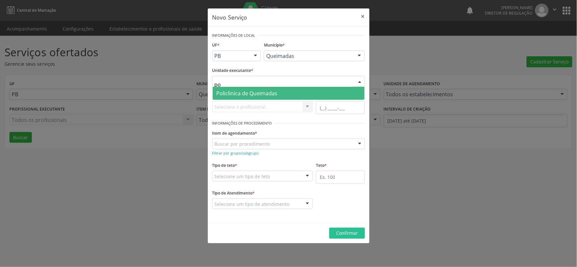
click at [242, 93] on span "Policlinica de Queimadas" at bounding box center [247, 93] width 61 height 7
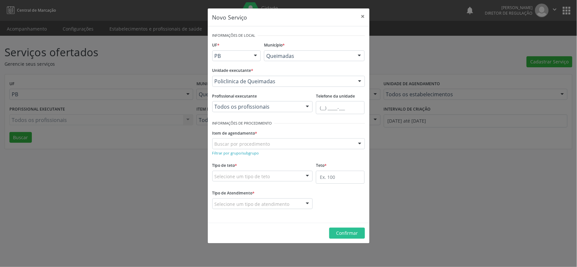
click at [304, 106] on div at bounding box center [308, 106] width 10 height 11
type input "p"
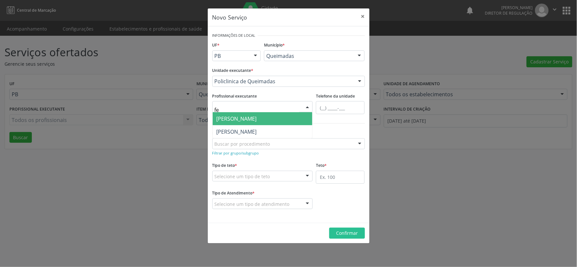
type input "f"
type input "F"
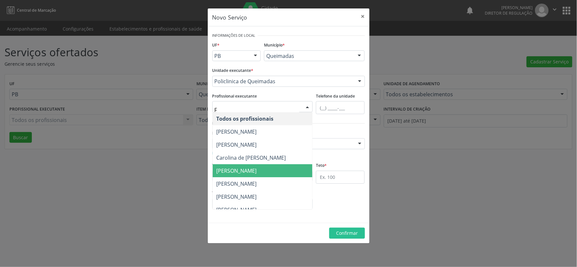
click at [257, 171] on span "[PERSON_NAME]" at bounding box center [237, 170] width 40 height 7
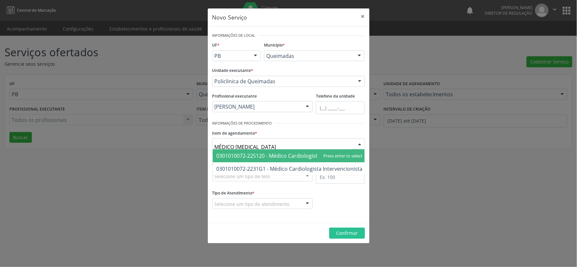
type input "MÉDICO CARDIOLOGISTA"
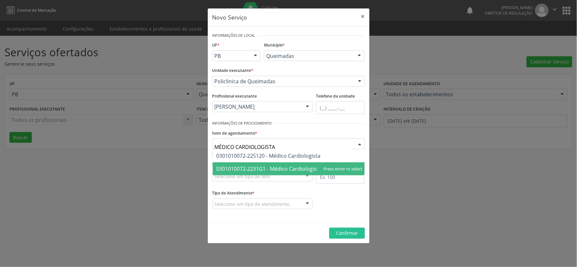
click at [231, 167] on span "0301010072-2231G1 - Médico Cardiologista Intervencionista" at bounding box center [290, 168] width 146 height 7
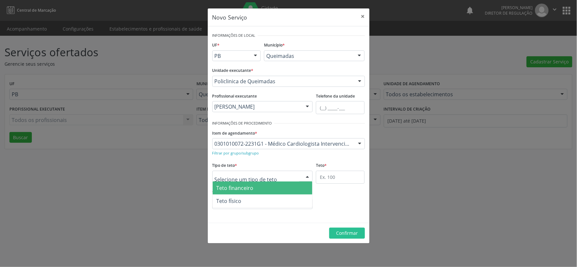
click at [307, 177] on div at bounding box center [308, 176] width 10 height 11
click at [247, 186] on span "Teto financeiro" at bounding box center [235, 187] width 37 height 7
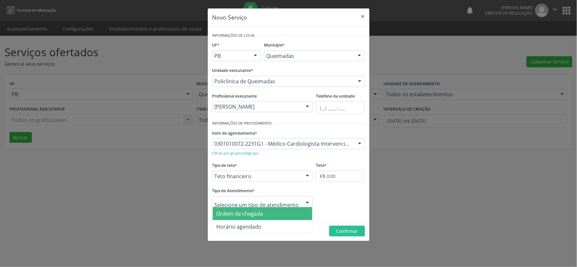
click at [308, 200] on div at bounding box center [308, 201] width 10 height 11
click at [275, 213] on span "Ordem de chegada" at bounding box center [263, 213] width 100 height 13
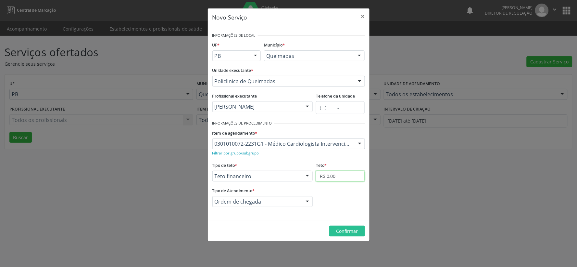
click at [348, 176] on input "R$ 0,00" at bounding box center [340, 176] width 49 height 11
type input "R$ 6.000,00"
click at [344, 231] on span "Confirmar" at bounding box center [347, 231] width 22 height 6
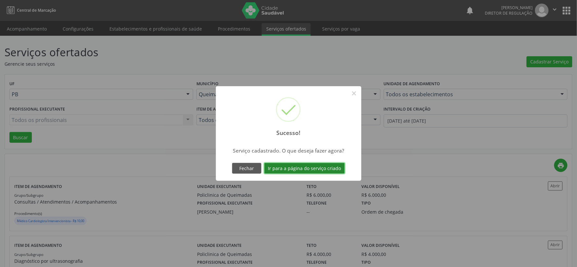
click at [296, 168] on button "Ir para a página do serviço criado" at bounding box center [304, 168] width 81 height 11
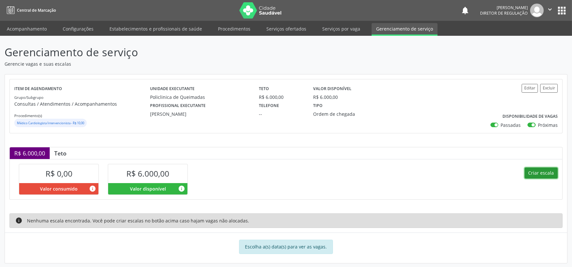
click at [547, 174] on button "Criar escala" at bounding box center [541, 172] width 33 height 11
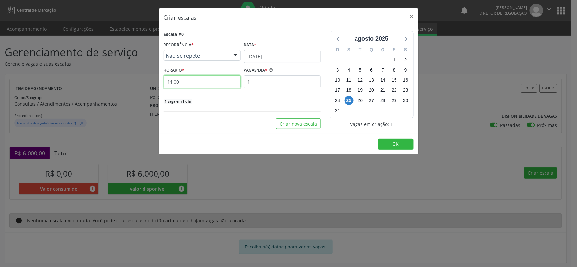
click at [189, 80] on input "14:00" at bounding box center [202, 81] width 77 height 13
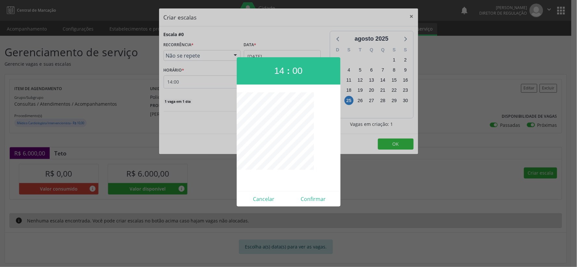
click at [190, 81] on div at bounding box center [288, 133] width 577 height 267
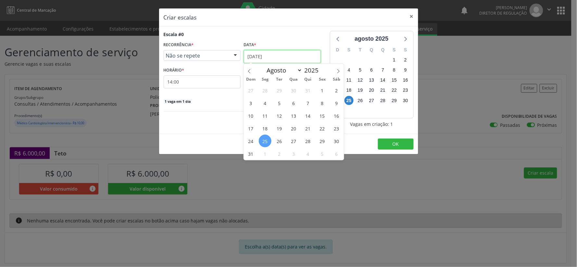
click at [291, 54] on input "[DATE]" at bounding box center [282, 56] width 77 height 13
click at [340, 71] on icon at bounding box center [338, 71] width 5 height 5
select select "8"
click at [267, 91] on span "1" at bounding box center [265, 90] width 13 height 13
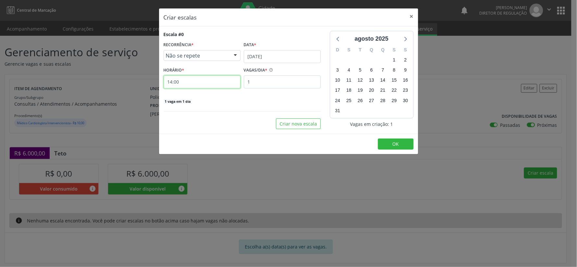
click at [184, 79] on input "14:00" at bounding box center [202, 81] width 77 height 13
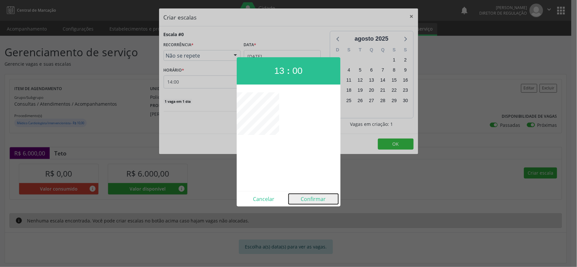
drag, startPoint x: 312, startPoint y: 198, endPoint x: 271, endPoint y: 146, distance: 66.3
click at [312, 197] on button "Confirmar" at bounding box center [314, 199] width 50 height 10
type input "13:00"
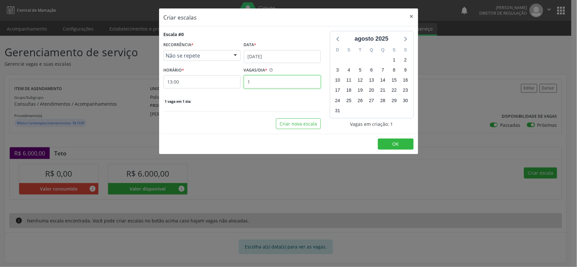
click at [254, 84] on input "1" at bounding box center [282, 81] width 77 height 13
type input "25"
click at [399, 139] on button "OK" at bounding box center [396, 143] width 36 height 11
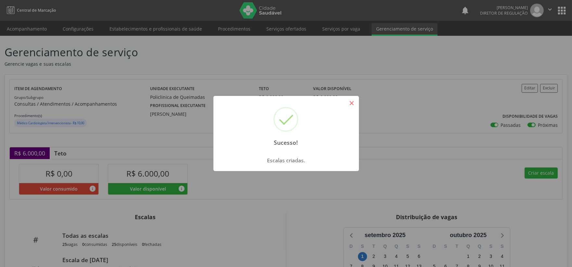
click at [352, 103] on button "×" at bounding box center [351, 102] width 11 height 11
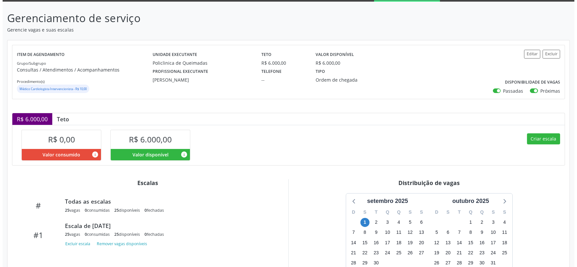
scroll to position [90, 0]
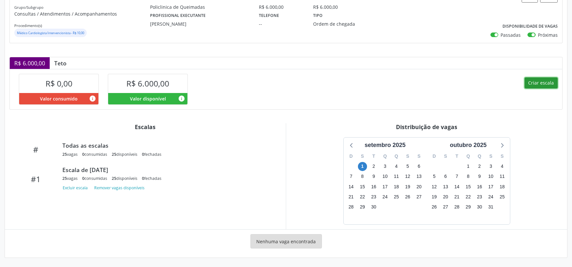
click at [542, 82] on button "Criar escala" at bounding box center [541, 82] width 33 height 11
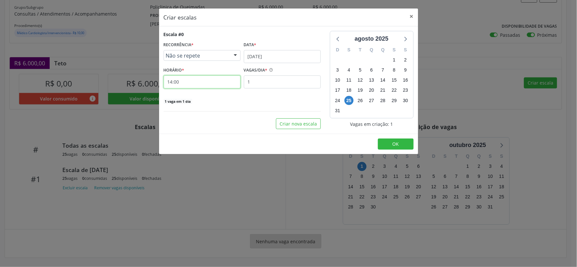
click at [187, 83] on input "14:00" at bounding box center [202, 81] width 77 height 13
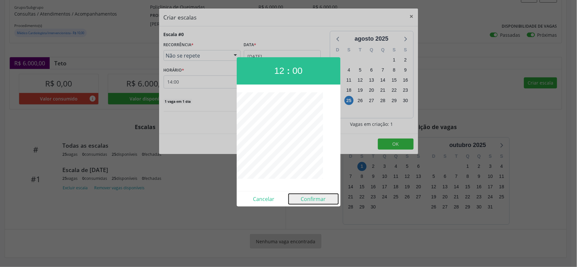
click at [321, 199] on button "Confirmar" at bounding box center [314, 199] width 50 height 10
type input "12:00"
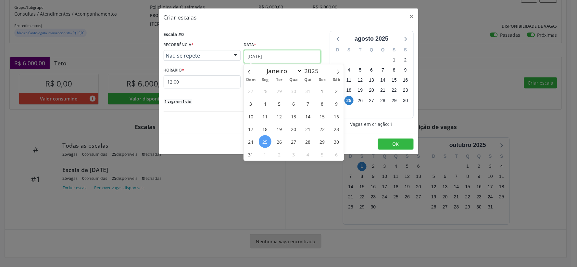
click at [310, 56] on input "[DATE]" at bounding box center [282, 56] width 77 height 13
click at [338, 72] on icon at bounding box center [338, 72] width 2 height 4
select select "8"
click at [267, 115] on span "15" at bounding box center [265, 116] width 13 height 13
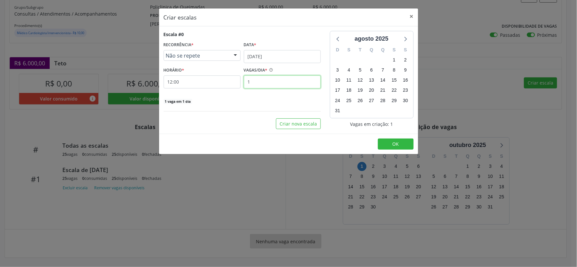
click at [257, 80] on input "1" at bounding box center [282, 81] width 77 height 13
type input "25"
click at [398, 145] on span "OK" at bounding box center [396, 144] width 6 height 6
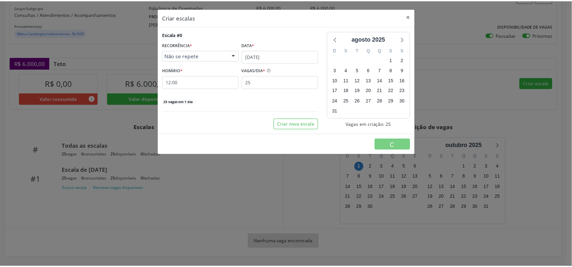
scroll to position [0, 0]
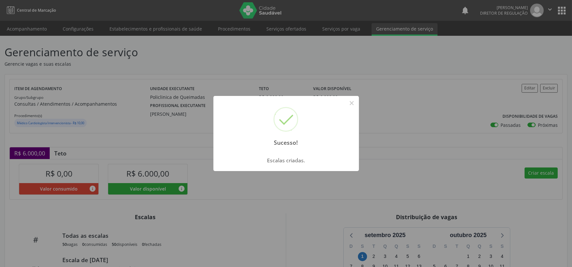
drag, startPoint x: 354, startPoint y: 103, endPoint x: 355, endPoint y: 115, distance: 12.0
click at [354, 103] on button "×" at bounding box center [351, 102] width 11 height 11
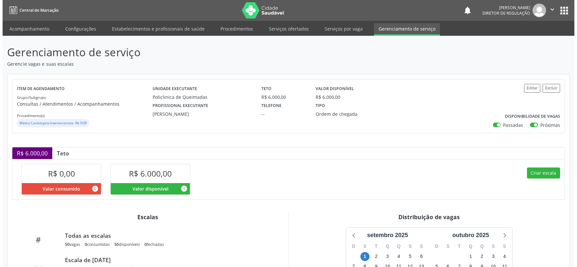
scroll to position [98, 0]
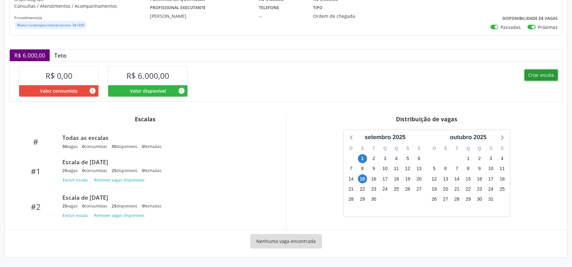
click at [538, 72] on button "Criar escala" at bounding box center [541, 75] width 33 height 11
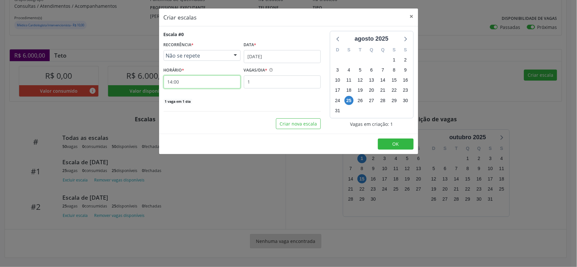
click at [190, 82] on input "14:00" at bounding box center [202, 81] width 77 height 13
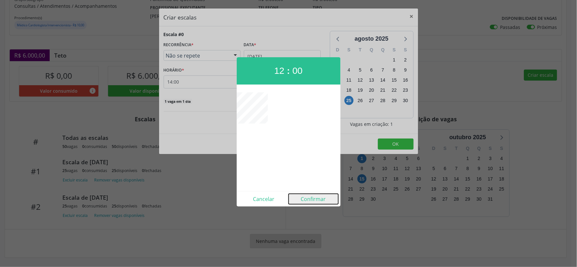
click at [308, 200] on button "Confirmar" at bounding box center [314, 199] width 50 height 10
type input "12:00"
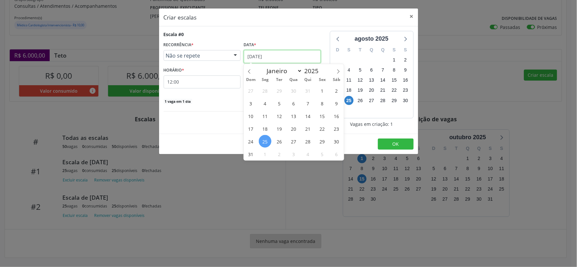
click at [290, 57] on input "[DATE]" at bounding box center [282, 56] width 77 height 13
click at [340, 71] on span at bounding box center [338, 69] width 11 height 11
select select "8"
click at [320, 116] on span "19" at bounding box center [322, 115] width 13 height 13
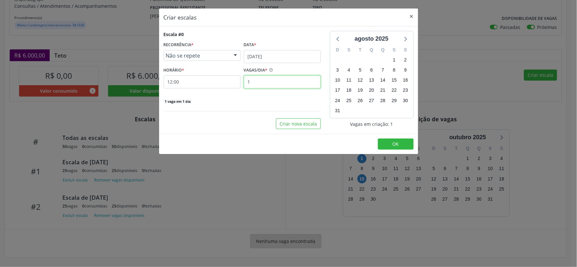
click at [264, 82] on input "1" at bounding box center [282, 81] width 77 height 13
type input "25"
click at [383, 141] on button "OK" at bounding box center [396, 143] width 36 height 11
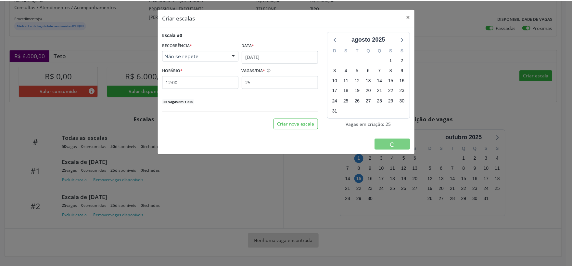
scroll to position [0, 0]
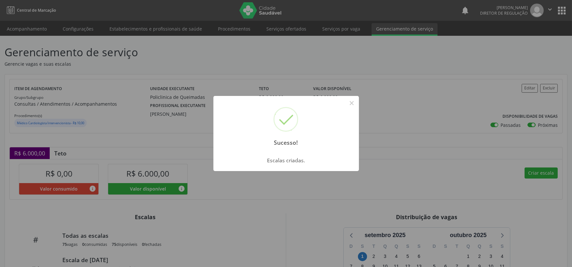
drag, startPoint x: 350, startPoint y: 101, endPoint x: 351, endPoint y: 105, distance: 4.3
click at [350, 104] on button "×" at bounding box center [351, 102] width 11 height 11
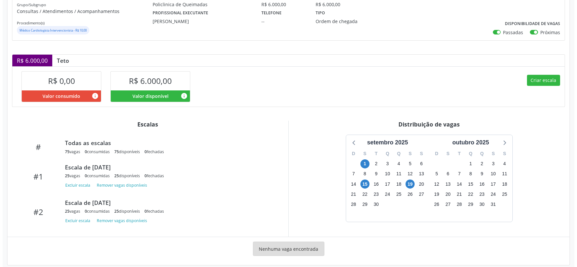
scroll to position [101, 0]
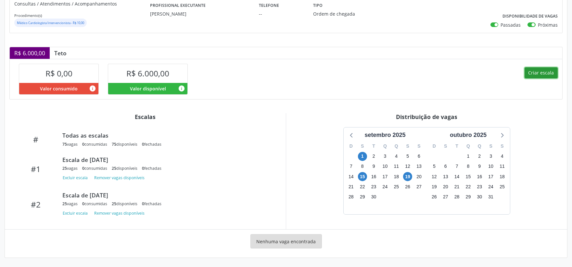
click at [542, 70] on button "Criar escala" at bounding box center [541, 72] width 33 height 11
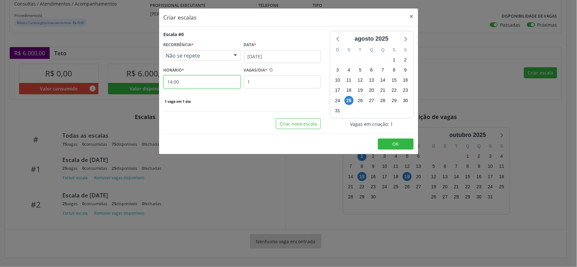
click at [190, 82] on input "14:00" at bounding box center [202, 81] width 77 height 13
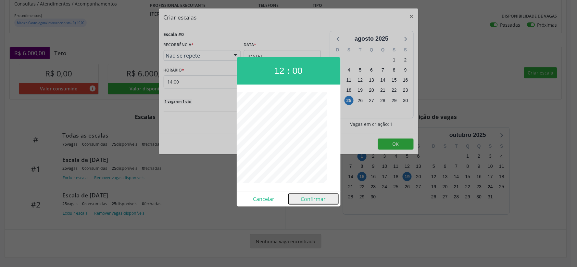
click at [322, 200] on button "Confirmar" at bounding box center [314, 199] width 50 height 10
type input "12:00"
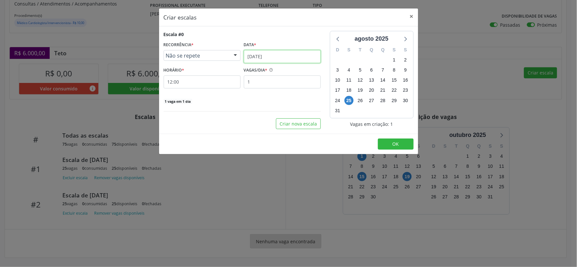
click at [289, 54] on input "[DATE]" at bounding box center [282, 56] width 77 height 13
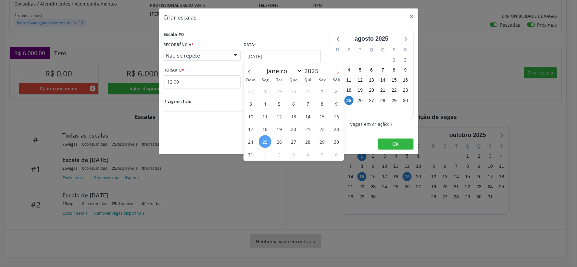
click at [337, 70] on icon at bounding box center [338, 72] width 5 height 5
select select "8"
click at [268, 142] on span "29" at bounding box center [265, 141] width 13 height 13
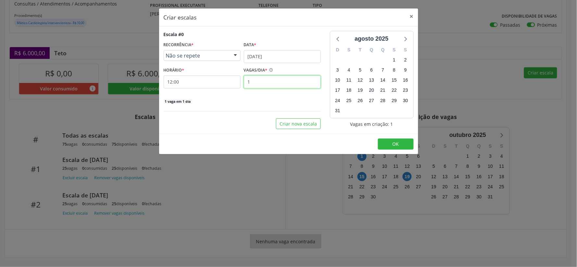
click at [255, 83] on input "1" at bounding box center [282, 81] width 77 height 13
type input "25"
click at [393, 144] on span "OK" at bounding box center [396, 144] width 6 height 6
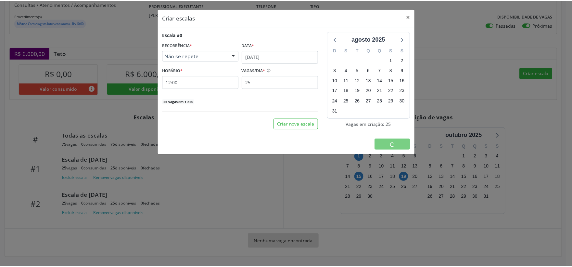
scroll to position [0, 0]
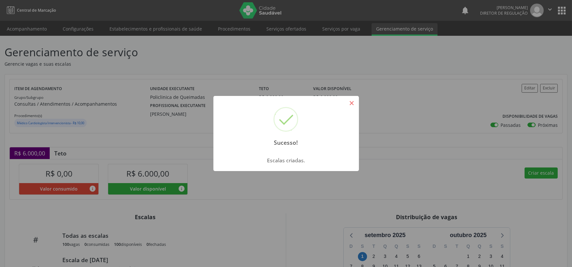
click at [353, 102] on button "×" at bounding box center [351, 102] width 11 height 11
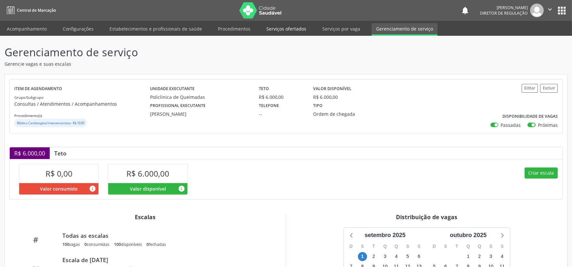
click at [282, 29] on link "Serviços ofertados" at bounding box center [286, 28] width 49 height 11
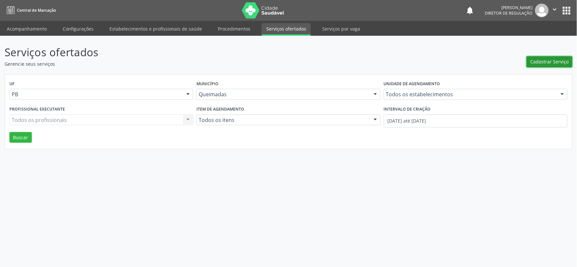
click at [549, 62] on span "Cadastrar Serviço" at bounding box center [550, 61] width 38 height 7
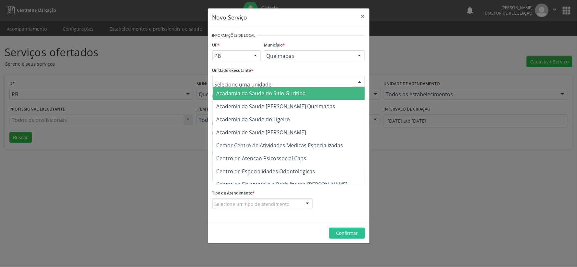
click at [359, 81] on div at bounding box center [360, 81] width 10 height 11
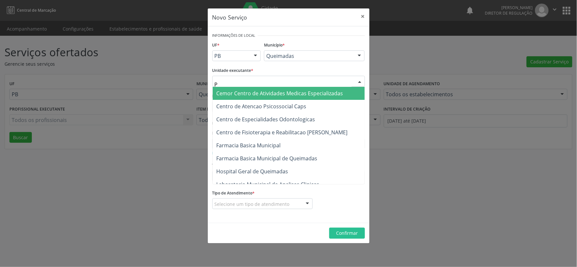
type input "PO"
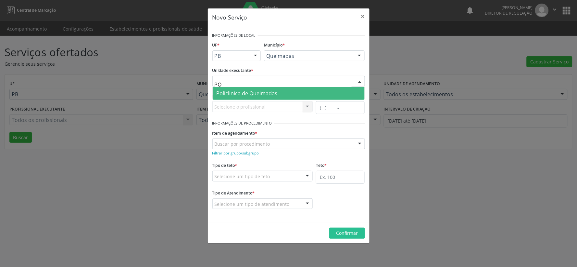
click at [280, 94] on span "Policlinica de Queimadas" at bounding box center [289, 93] width 152 height 13
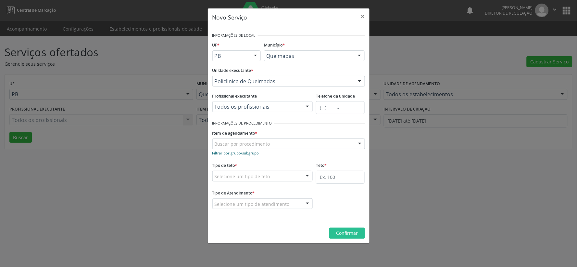
click at [242, 154] on small "Filtrar por grupo/subgrupo" at bounding box center [235, 152] width 47 height 5
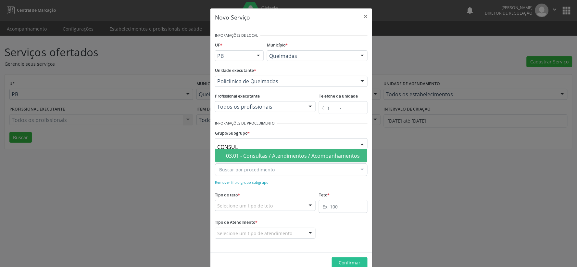
type input "CONSULT"
click at [271, 155] on div "03.01 - Consultas / Atendimentos / Acompanhamentos" at bounding box center [294, 155] width 137 height 5
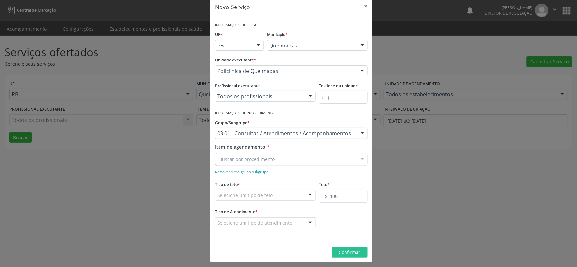
scroll to position [14, 0]
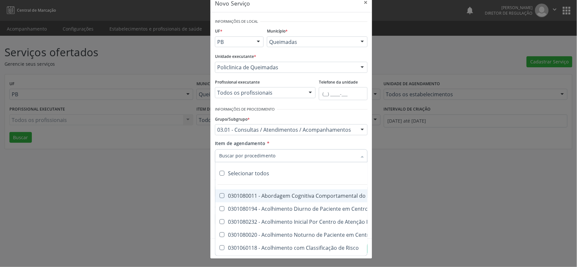
click at [358, 158] on div at bounding box center [363, 156] width 10 height 11
click at [359, 155] on div at bounding box center [363, 156] width 10 height 11
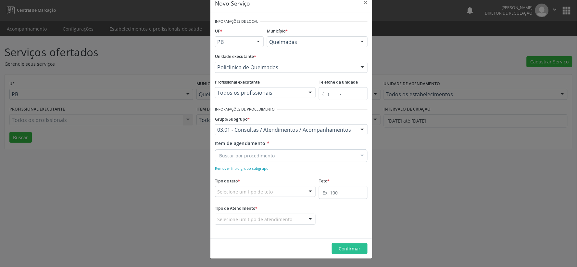
click at [359, 154] on div at bounding box center [363, 156] width 10 height 11
click at [359, 155] on div at bounding box center [363, 156] width 10 height 11
type input "MÉDICO NEURO"
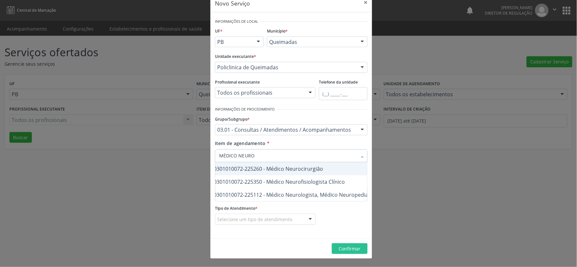
click at [245, 171] on div "0301010072-225260 - Médico Neurocirurgião" at bounding box center [290, 168] width 171 height 5
click at [320, 168] on div "0301010072-225260 - Médico Neurocirurgião" at bounding box center [290, 168] width 171 height 5
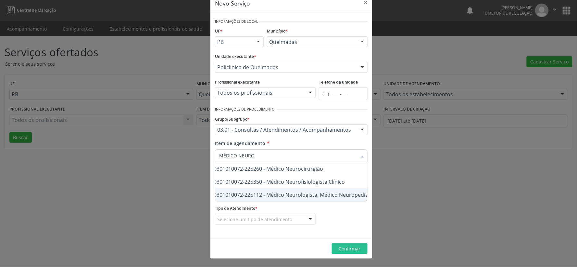
scroll to position [0, 0]
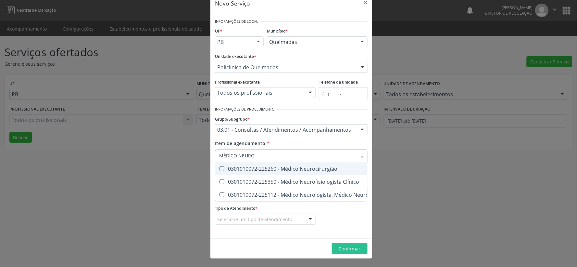
click at [220, 166] on Neurocirurgião at bounding box center [222, 168] width 5 height 5
click at [220, 166] on Neurocirurgião "checkbox" at bounding box center [217, 168] width 4 height 4
checkbox Neurocirurgião "true"
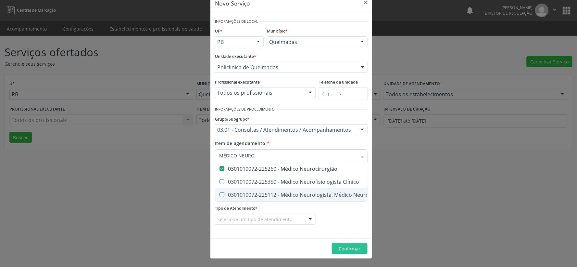
checkbox Clínico "true"
click at [308, 218] on div at bounding box center [311, 219] width 10 height 11
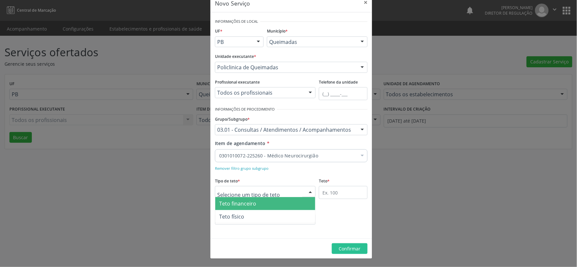
click at [307, 190] on div at bounding box center [311, 191] width 10 height 11
click at [282, 206] on span "Teto financeiro" at bounding box center [265, 203] width 100 height 13
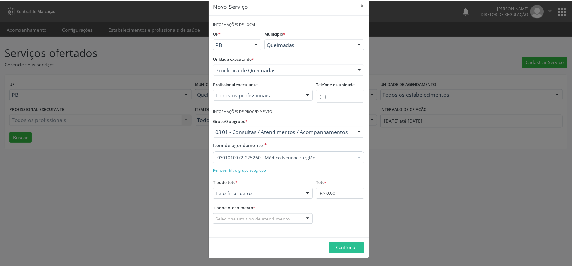
scroll to position [12, 0]
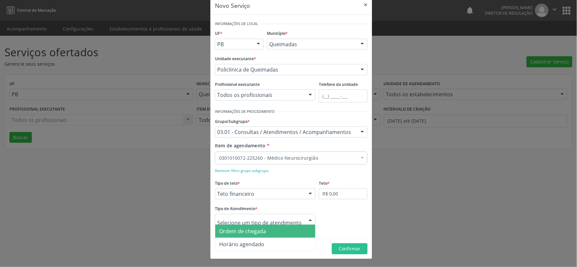
click at [309, 220] on div at bounding box center [311, 219] width 10 height 11
click at [283, 228] on span "Ordem de chegada" at bounding box center [265, 230] width 100 height 13
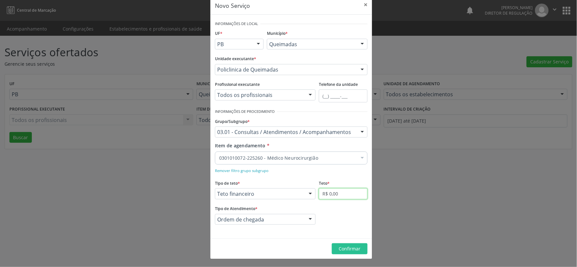
click at [352, 193] on input "R$ 0,00" at bounding box center [343, 193] width 49 height 11
type input "R$ 6.000,00"
drag, startPoint x: 348, startPoint y: 247, endPoint x: 346, endPoint y: 242, distance: 5.2
click at [348, 247] on span "Confirmar" at bounding box center [350, 248] width 22 height 6
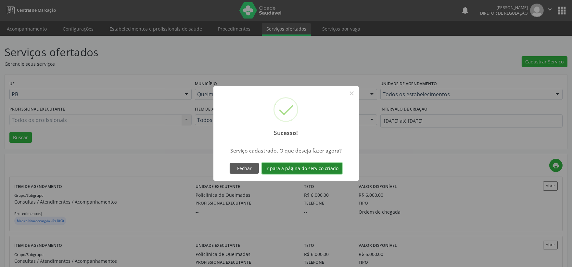
click at [297, 169] on button "Ir para a página do serviço criado" at bounding box center [302, 168] width 81 height 11
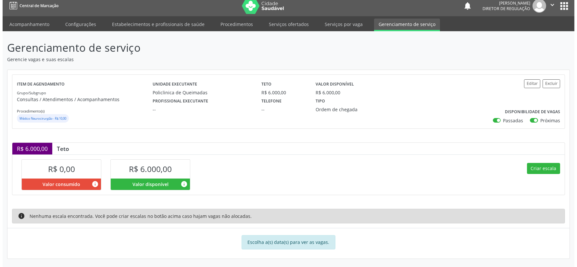
scroll to position [6, 0]
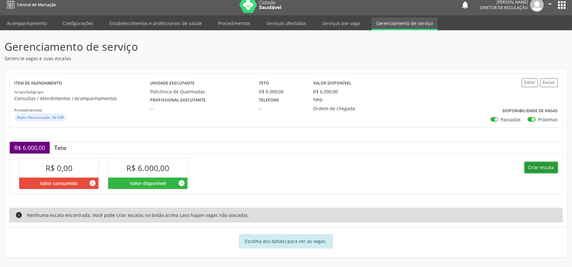
click at [540, 166] on button "Criar escala" at bounding box center [541, 167] width 33 height 11
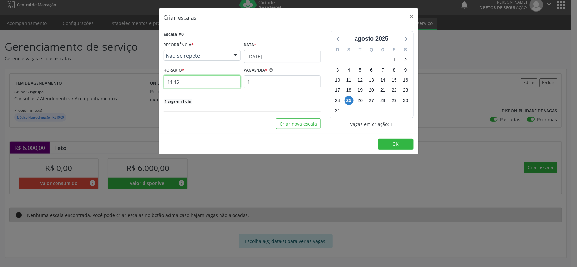
click at [196, 83] on input "14:45" at bounding box center [202, 81] width 77 height 13
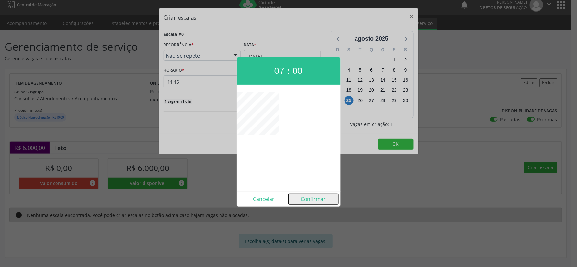
click at [317, 199] on button "Confirmar" at bounding box center [314, 199] width 50 height 10
type input "07:00"
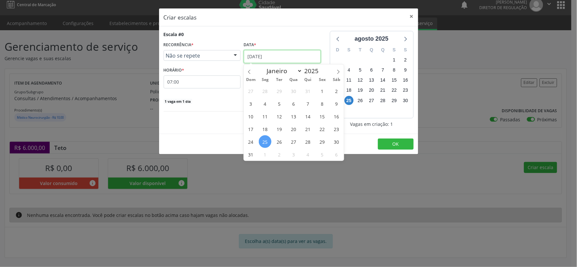
click at [297, 56] on input "[DATE]" at bounding box center [282, 56] width 77 height 13
click at [341, 72] on span at bounding box center [338, 69] width 11 height 11
select select "8"
click at [265, 89] on span "1" at bounding box center [265, 90] width 13 height 13
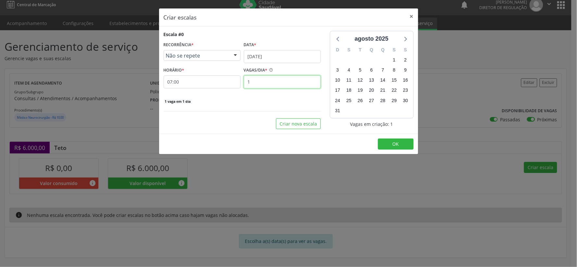
click at [258, 81] on input "1" at bounding box center [282, 81] width 77 height 13
type input "12"
click at [401, 144] on button "OK" at bounding box center [396, 143] width 36 height 11
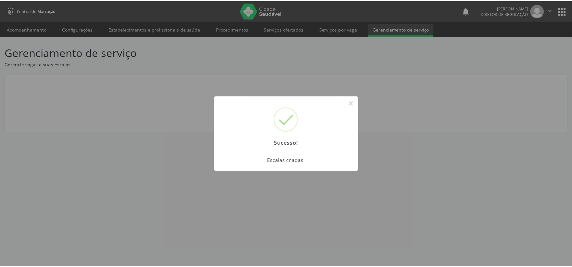
scroll to position [0, 0]
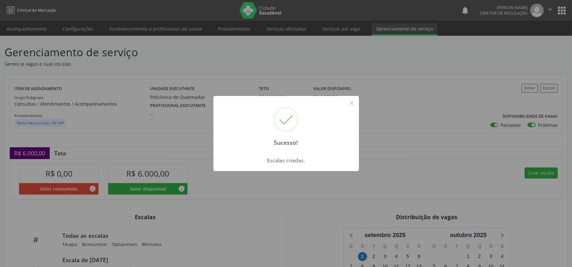
drag, startPoint x: 354, startPoint y: 104, endPoint x: 360, endPoint y: 106, distance: 5.9
click at [354, 104] on button "×" at bounding box center [351, 102] width 11 height 11
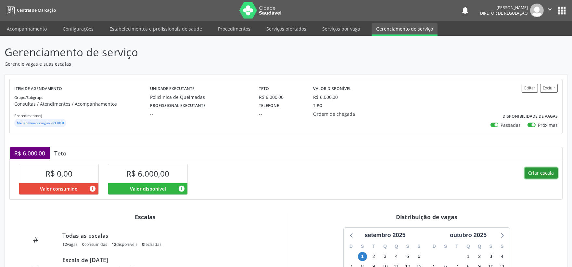
click at [545, 171] on button "Criar escala" at bounding box center [541, 172] width 33 height 11
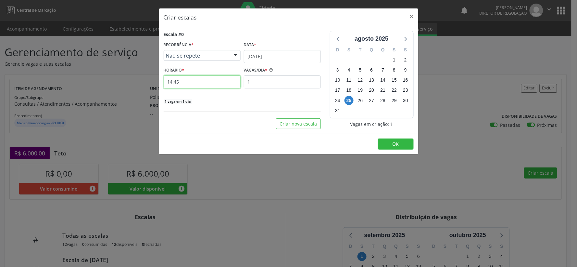
click at [190, 83] on input "14:45" at bounding box center [202, 81] width 77 height 13
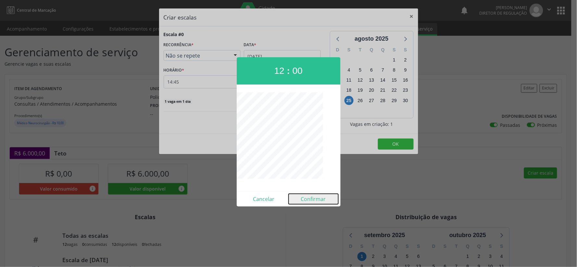
click at [316, 198] on button "Confirmar" at bounding box center [314, 199] width 50 height 10
type input "12:00"
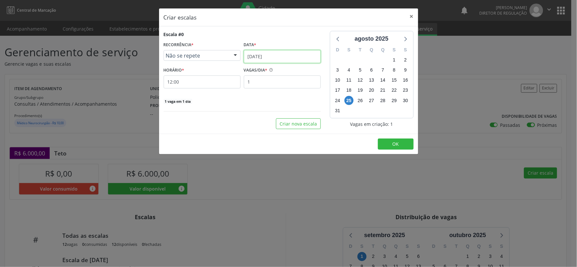
click at [307, 55] on input "[DATE]" at bounding box center [282, 56] width 77 height 13
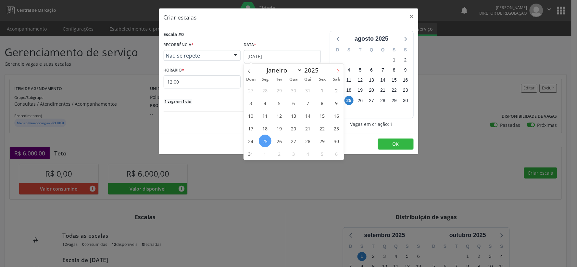
click at [341, 71] on span at bounding box center [338, 69] width 11 height 11
select select "8"
click at [266, 91] on span "1" at bounding box center [265, 90] width 13 height 13
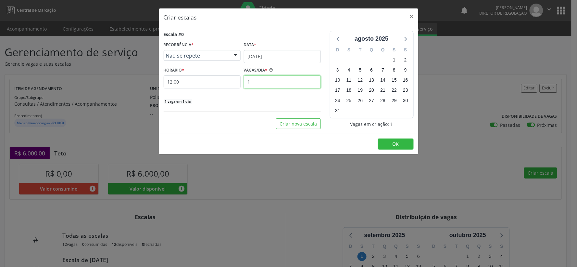
click at [261, 79] on input "1" at bounding box center [282, 81] width 77 height 13
type input "12"
click at [403, 144] on button "OK" at bounding box center [396, 143] width 36 height 11
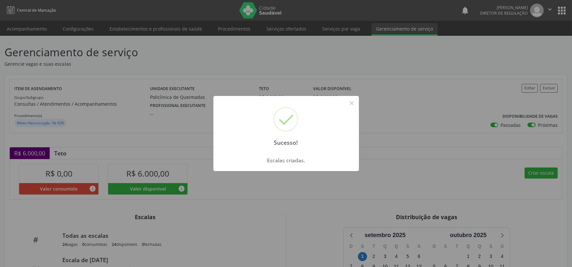
drag, startPoint x: 350, startPoint y: 104, endPoint x: 357, endPoint y: 118, distance: 16.1
click at [352, 108] on div "Sucesso! ×" at bounding box center [285, 124] width 145 height 56
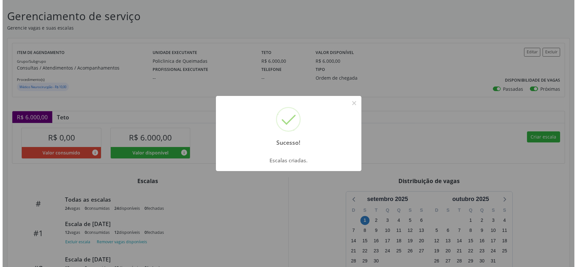
scroll to position [98, 0]
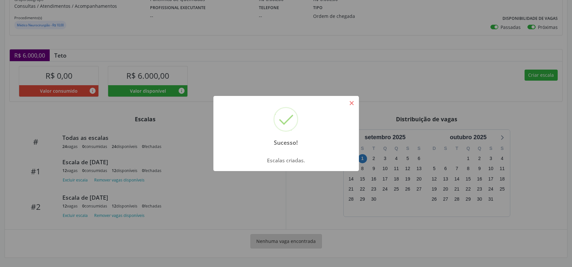
click at [351, 101] on button "×" at bounding box center [351, 102] width 11 height 11
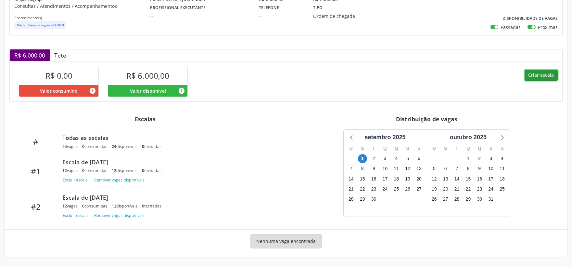
click at [545, 75] on button "Criar escala" at bounding box center [541, 75] width 33 height 11
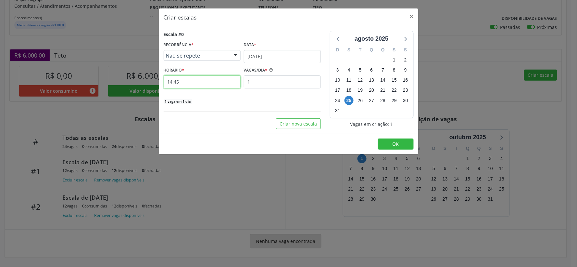
click at [186, 82] on input "14:45" at bounding box center [202, 81] width 77 height 13
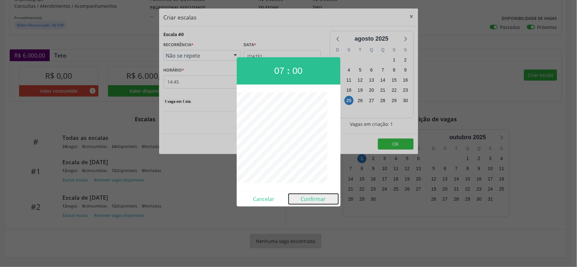
drag, startPoint x: 312, startPoint y: 198, endPoint x: 303, endPoint y: 174, distance: 25.7
click at [311, 198] on button "Confirmar" at bounding box center [314, 199] width 50 height 10
type input "07:00"
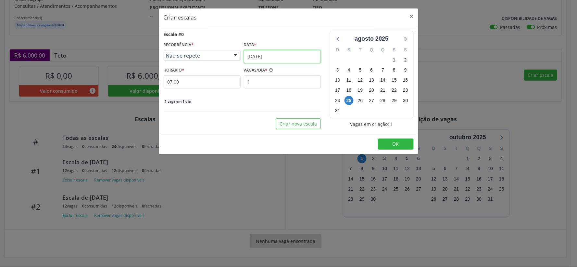
click at [303, 57] on input "[DATE]" at bounding box center [282, 56] width 77 height 13
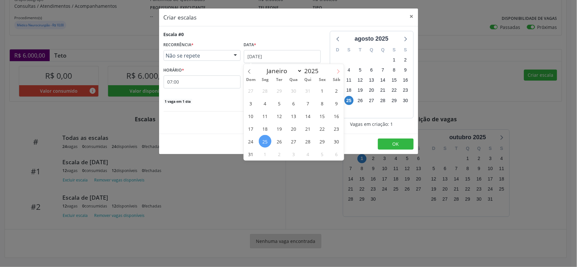
click at [339, 71] on icon at bounding box center [338, 71] width 5 height 5
select select "8"
click at [279, 90] on span "2" at bounding box center [279, 90] width 13 height 13
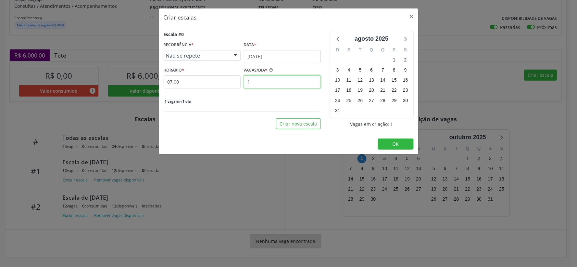
click at [266, 83] on input "1" at bounding box center [282, 81] width 77 height 13
type input "12"
click at [398, 145] on span "OK" at bounding box center [396, 144] width 6 height 6
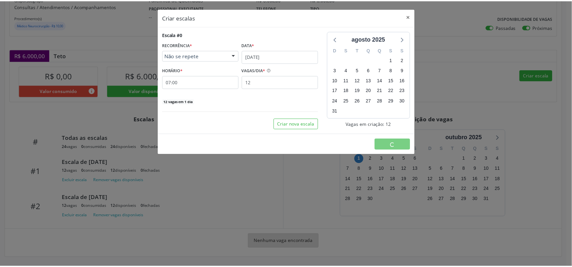
scroll to position [0, 0]
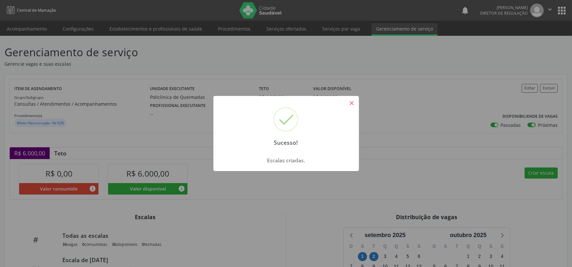
click at [351, 103] on button "×" at bounding box center [351, 102] width 11 height 11
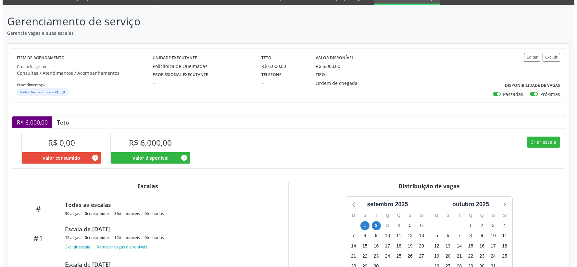
scroll to position [101, 0]
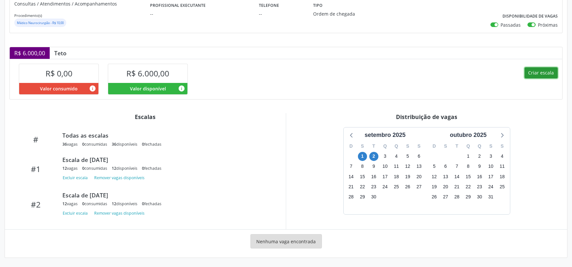
click at [539, 70] on button "Criar escala" at bounding box center [541, 72] width 33 height 11
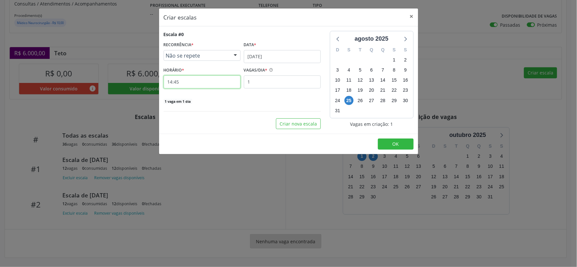
click at [187, 80] on input "14:45" at bounding box center [202, 81] width 77 height 13
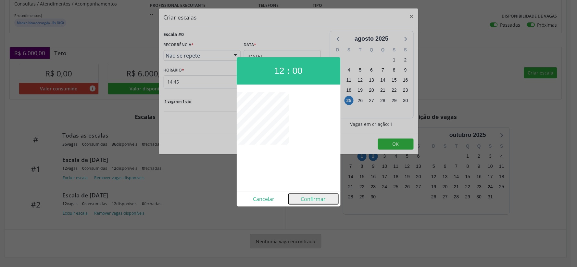
drag, startPoint x: 318, startPoint y: 200, endPoint x: 316, endPoint y: 197, distance: 4.2
click at [318, 199] on button "Confirmar" at bounding box center [314, 199] width 50 height 10
type input "12:00"
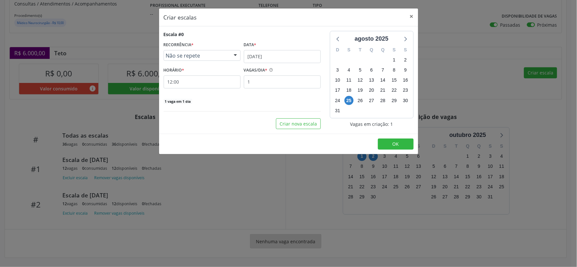
click at [292, 49] on div "Data *" at bounding box center [282, 45] width 77 height 10
click at [293, 56] on input "[DATE]" at bounding box center [282, 56] width 77 height 13
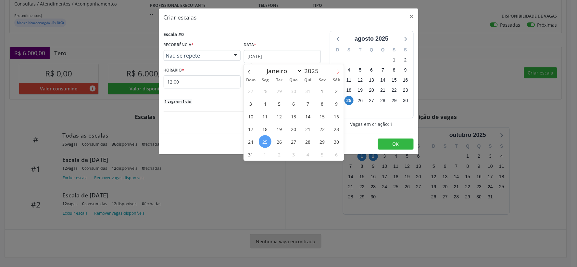
click at [338, 70] on icon at bounding box center [338, 72] width 5 height 5
select select "8"
drag, startPoint x: 280, startPoint y: 90, endPoint x: 268, endPoint y: 87, distance: 12.4
click at [280, 90] on span "2" at bounding box center [279, 90] width 13 height 13
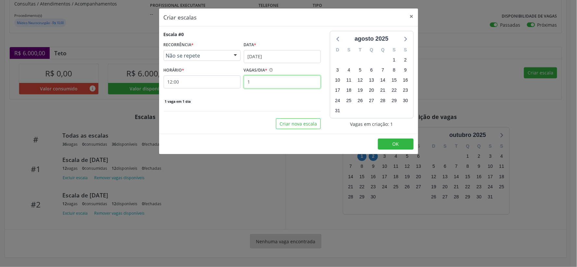
click at [252, 81] on input "1" at bounding box center [282, 81] width 77 height 13
type input "12"
click at [397, 145] on span "OK" at bounding box center [396, 144] width 6 height 6
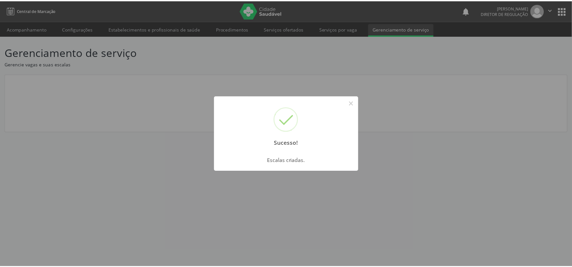
scroll to position [0, 0]
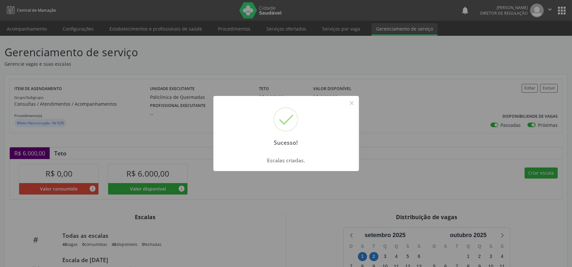
drag, startPoint x: 352, startPoint y: 101, endPoint x: 367, endPoint y: 120, distance: 24.7
click at [356, 106] on button "×" at bounding box center [351, 102] width 11 height 11
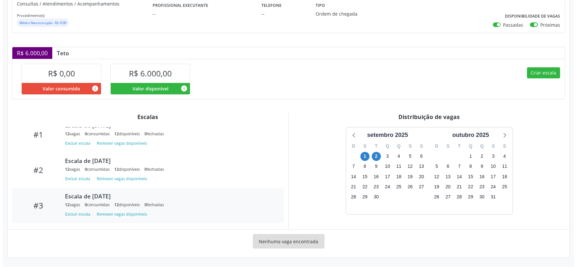
scroll to position [68, 0]
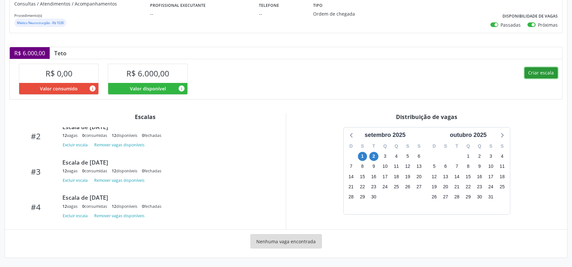
click at [539, 68] on button "Criar escala" at bounding box center [541, 72] width 33 height 11
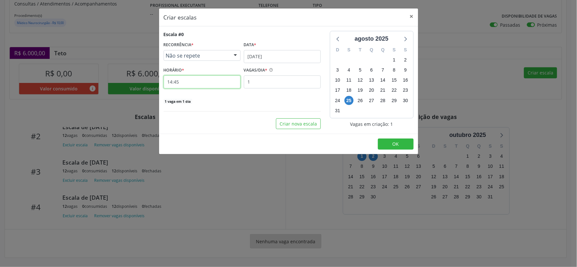
click at [197, 81] on input "14:45" at bounding box center [202, 81] width 77 height 13
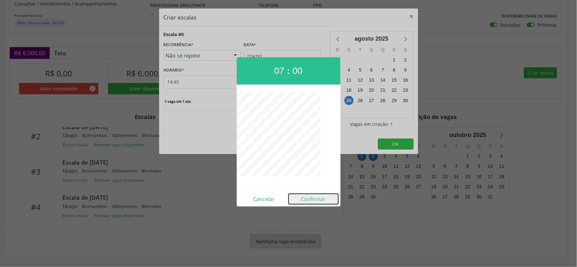
click at [317, 199] on button "Confirmar" at bounding box center [314, 199] width 50 height 10
type input "07:00"
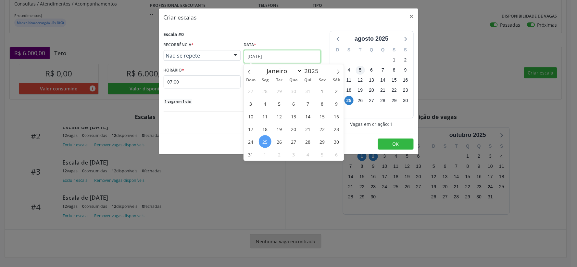
drag, startPoint x: 304, startPoint y: 58, endPoint x: 359, endPoint y: 68, distance: 55.7
click at [305, 58] on input "[DATE]" at bounding box center [282, 56] width 77 height 13
click at [341, 70] on span at bounding box center [338, 69] width 11 height 11
select select "8"
drag, startPoint x: 292, startPoint y: 91, endPoint x: 285, endPoint y: 90, distance: 6.9
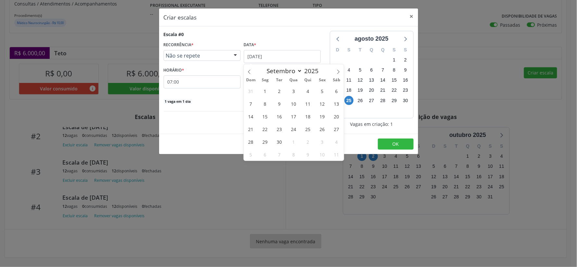
click at [291, 90] on span "3" at bounding box center [293, 90] width 13 height 13
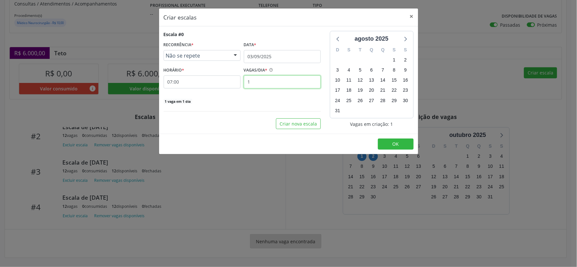
click at [253, 82] on input "1" at bounding box center [282, 81] width 77 height 13
type input "12"
click at [388, 141] on button "OK" at bounding box center [396, 143] width 36 height 11
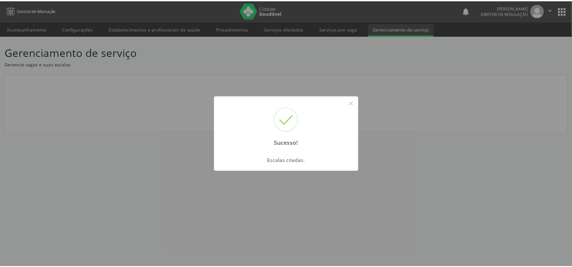
scroll to position [0, 0]
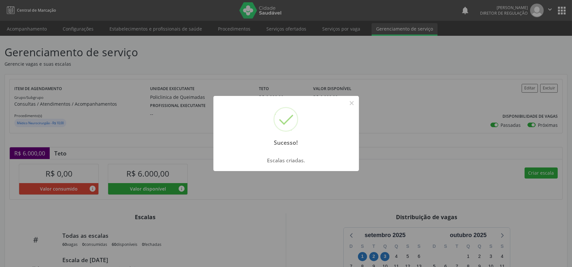
drag, startPoint x: 350, startPoint y: 103, endPoint x: 346, endPoint y: 114, distance: 11.6
click at [349, 103] on button "×" at bounding box center [351, 102] width 11 height 11
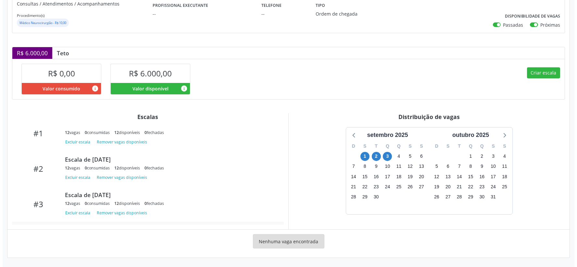
scroll to position [104, 0]
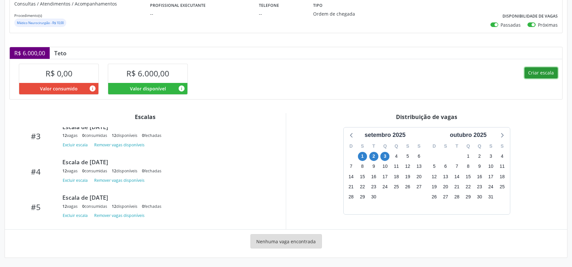
click at [548, 70] on button "Criar escala" at bounding box center [541, 72] width 33 height 11
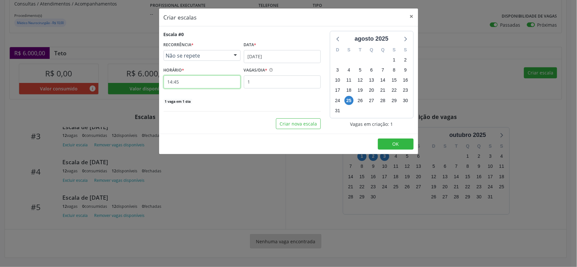
click at [194, 81] on input "14:45" at bounding box center [202, 81] width 77 height 13
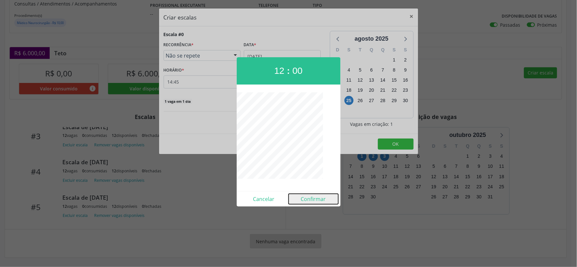
click at [313, 196] on button "Confirmar" at bounding box center [314, 199] width 50 height 10
type input "12:00"
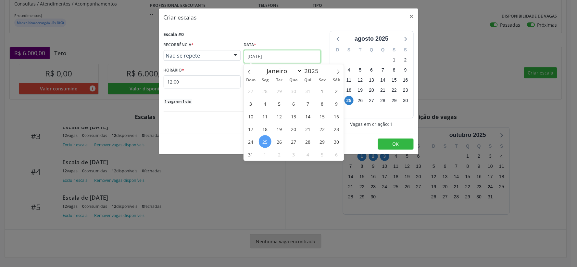
drag, startPoint x: 302, startPoint y: 57, endPoint x: 342, endPoint y: 57, distance: 39.9
click at [302, 57] on input "[DATE]" at bounding box center [282, 56] width 77 height 13
click at [338, 71] on icon at bounding box center [338, 72] width 5 height 5
select select "8"
click at [296, 90] on span "3" at bounding box center [293, 90] width 13 height 13
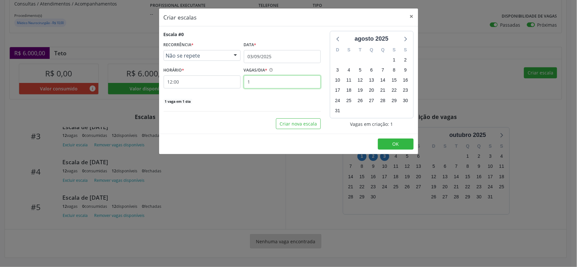
click at [262, 83] on input "1" at bounding box center [282, 81] width 77 height 13
type input "12"
click at [403, 141] on button "OK" at bounding box center [396, 143] width 36 height 11
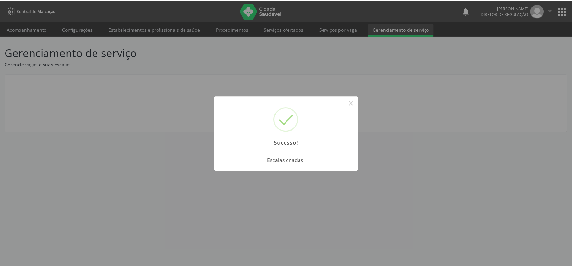
scroll to position [0, 0]
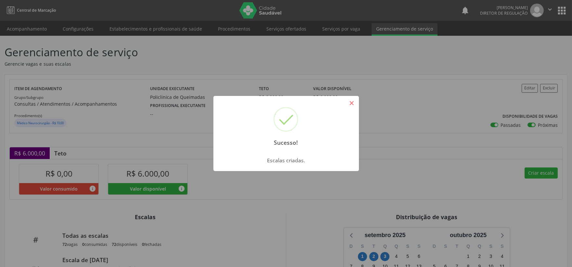
click at [350, 103] on button "×" at bounding box center [351, 102] width 11 height 11
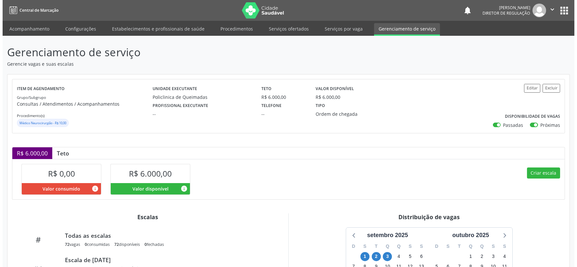
scroll to position [72, 0]
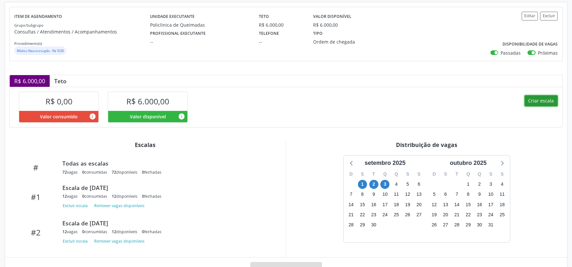
click at [540, 102] on button "Criar escala" at bounding box center [541, 100] width 33 height 11
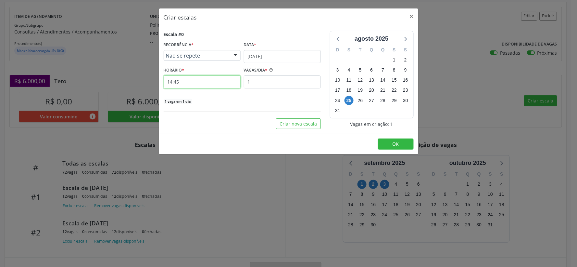
click at [192, 84] on input "14:45" at bounding box center [202, 81] width 77 height 13
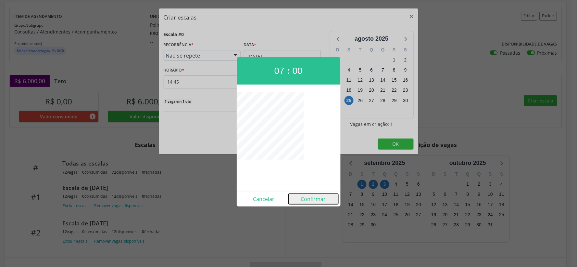
click at [313, 198] on button "Confirmar" at bounding box center [314, 199] width 50 height 10
type input "07:00"
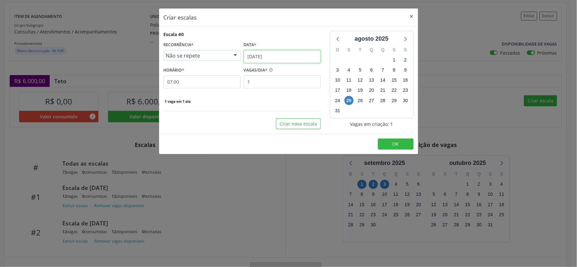
click at [290, 54] on input "[DATE]" at bounding box center [282, 56] width 77 height 13
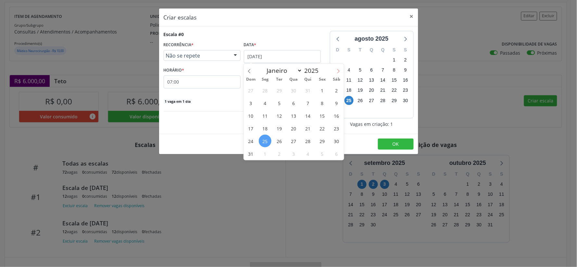
click at [340, 70] on icon at bounding box center [338, 71] width 5 height 5
select select "8"
drag, startPoint x: 308, startPoint y: 89, endPoint x: 279, endPoint y: 84, distance: 29.0
click at [308, 89] on span "4" at bounding box center [308, 90] width 13 height 13
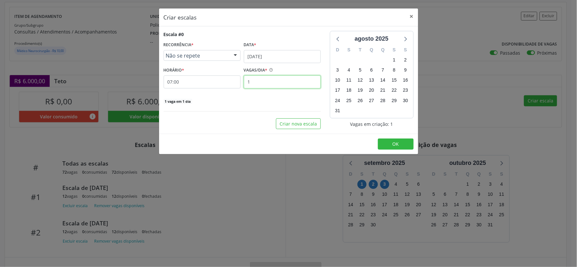
click at [261, 81] on input "1" at bounding box center [282, 81] width 77 height 13
type input "12"
click at [379, 140] on button "OK" at bounding box center [396, 143] width 36 height 11
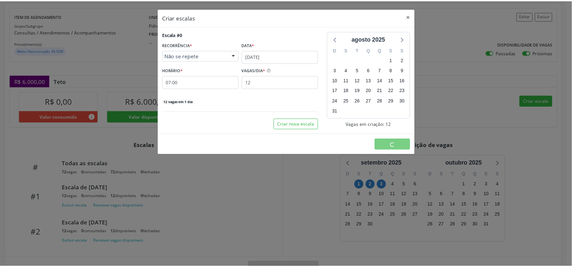
scroll to position [0, 0]
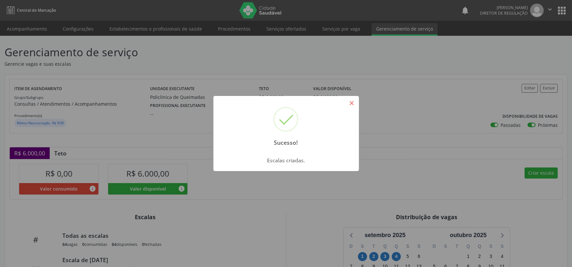
drag, startPoint x: 351, startPoint y: 100, endPoint x: 348, endPoint y: 117, distance: 17.2
click at [351, 100] on button "×" at bounding box center [351, 102] width 11 height 11
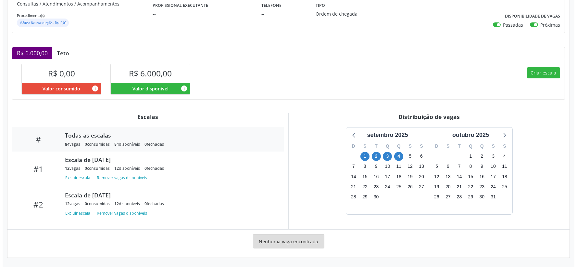
scroll to position [174, 0]
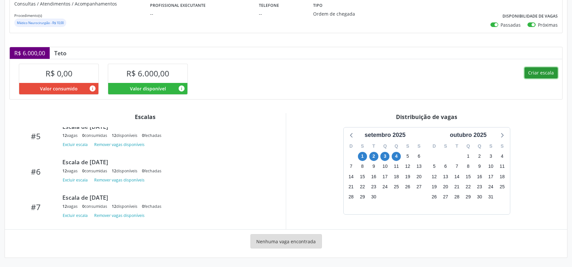
click at [548, 70] on button "Criar escala" at bounding box center [541, 72] width 33 height 11
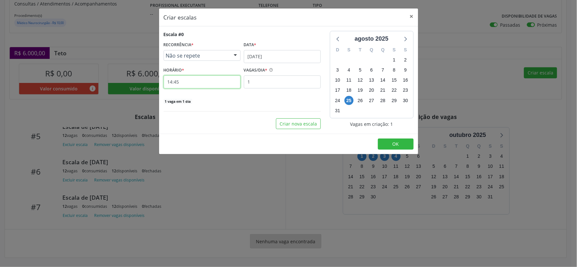
click at [207, 83] on input "14:45" at bounding box center [202, 81] width 77 height 13
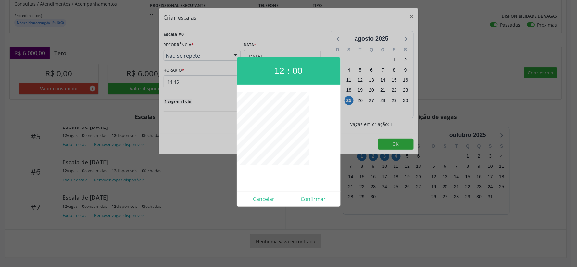
click at [241, 88] on div "12 : 00 Cancelar Confirmar" at bounding box center [202, 88] width 77 height 0
click at [311, 199] on button "Confirmar" at bounding box center [314, 199] width 50 height 10
type input "12:01"
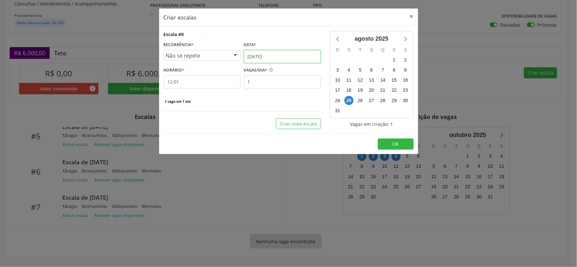
click at [304, 57] on input "[DATE]" at bounding box center [282, 56] width 77 height 13
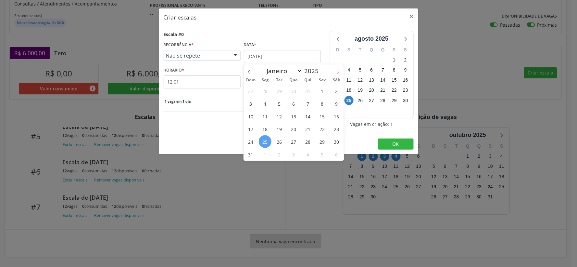
click at [340, 70] on icon at bounding box center [338, 72] width 5 height 5
select select "8"
click at [306, 91] on span "4" at bounding box center [308, 90] width 13 height 13
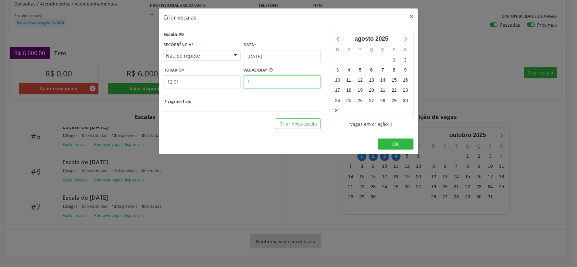
click at [260, 83] on input "1" at bounding box center [282, 81] width 77 height 13
type input "12"
click at [395, 145] on span "OK" at bounding box center [396, 144] width 6 height 6
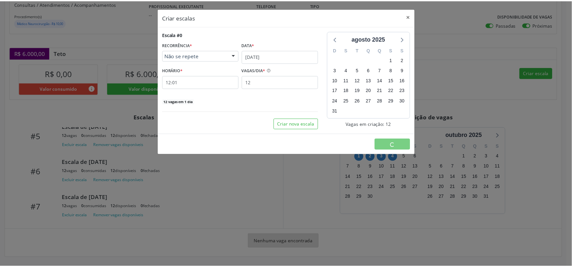
scroll to position [0, 0]
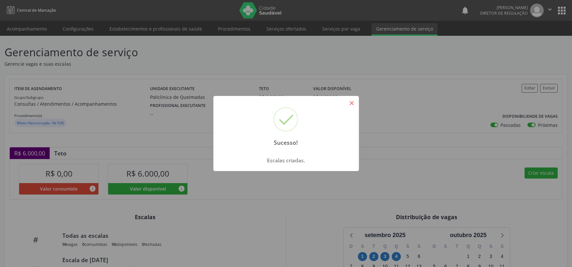
click at [354, 102] on button "×" at bounding box center [351, 102] width 11 height 11
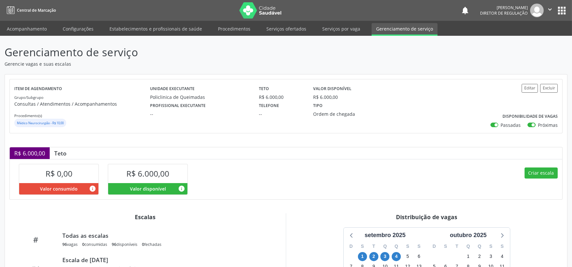
click at [549, 9] on icon "" at bounding box center [549, 9] width 7 height 7
click at [521, 39] on link "Sair" at bounding box center [533, 39] width 45 height 9
